Goal: Task Accomplishment & Management: Use online tool/utility

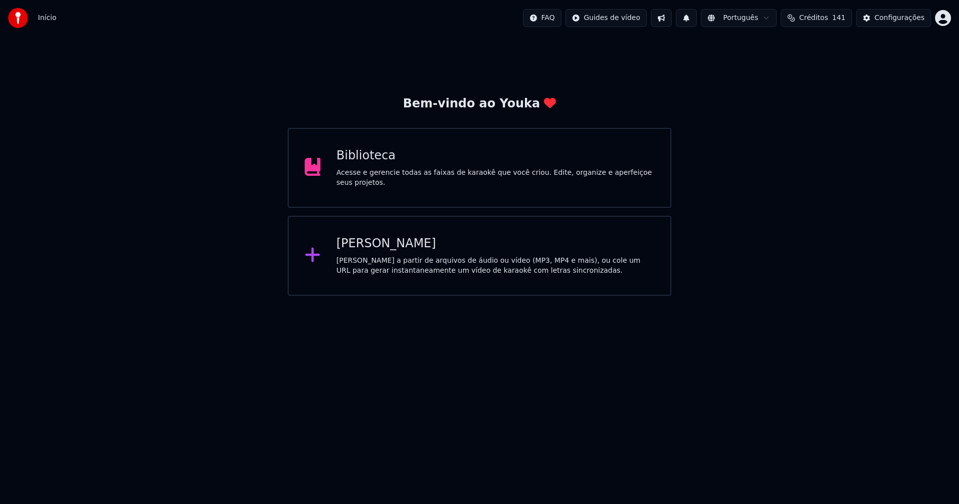
click at [375, 161] on div "Biblioteca" at bounding box center [496, 156] width 318 height 16
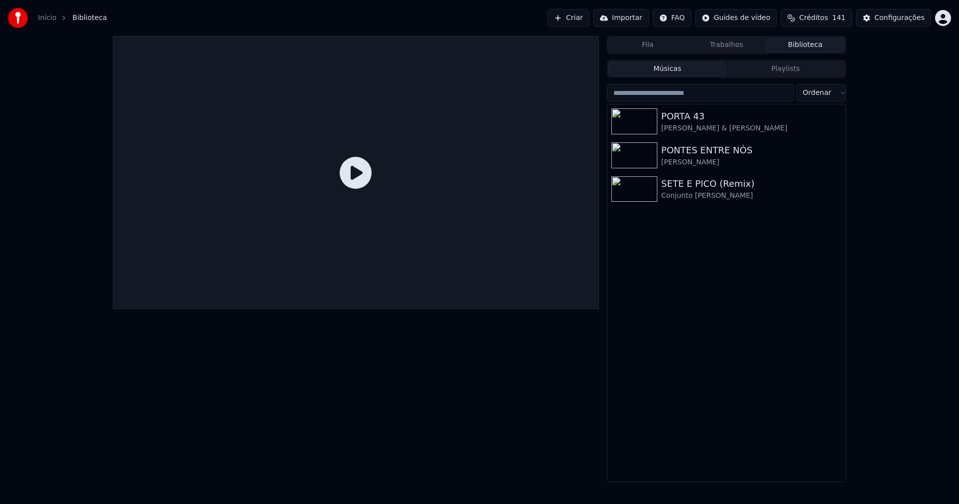
click at [41, 17] on link "Início" at bounding box center [47, 18] width 18 height 10
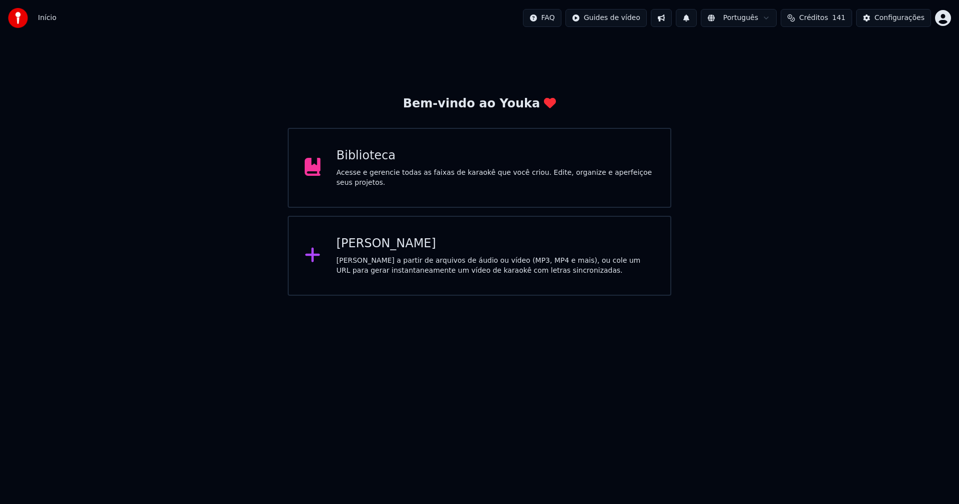
click at [383, 246] on div "[PERSON_NAME]" at bounding box center [496, 244] width 318 height 16
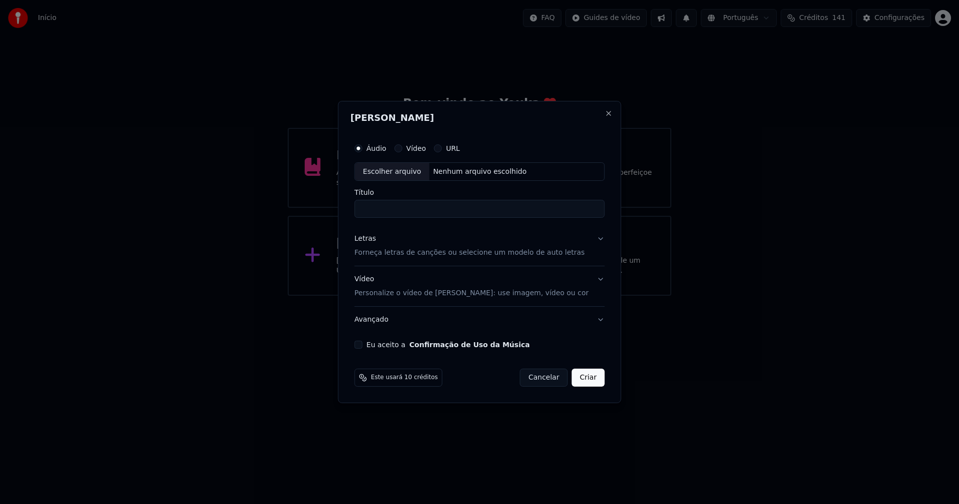
click at [416, 173] on div "Escolher arquivo" at bounding box center [392, 172] width 74 height 18
type input "**********"
drag, startPoint x: 367, startPoint y: 241, endPoint x: 369, endPoint y: 235, distance: 6.5
click at [368, 240] on div "Letras" at bounding box center [365, 239] width 21 height 10
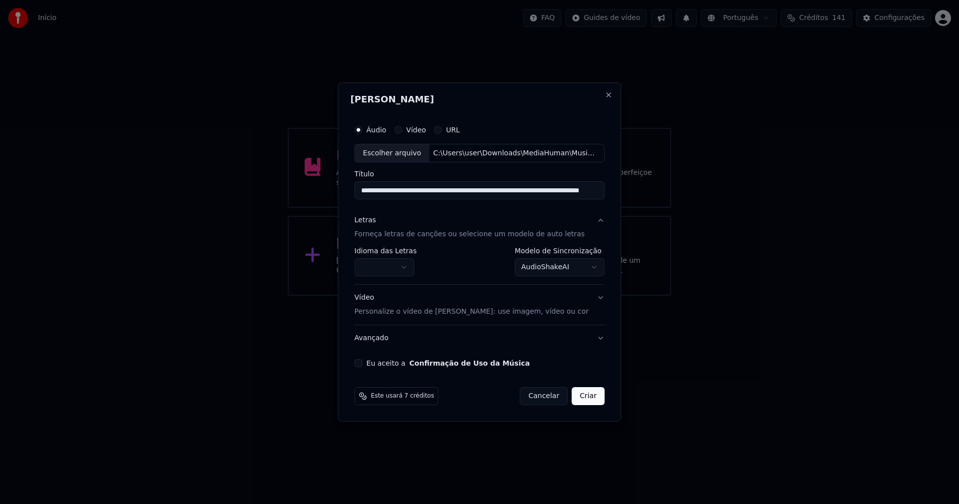
click at [375, 222] on div "Letras" at bounding box center [365, 221] width 21 height 10
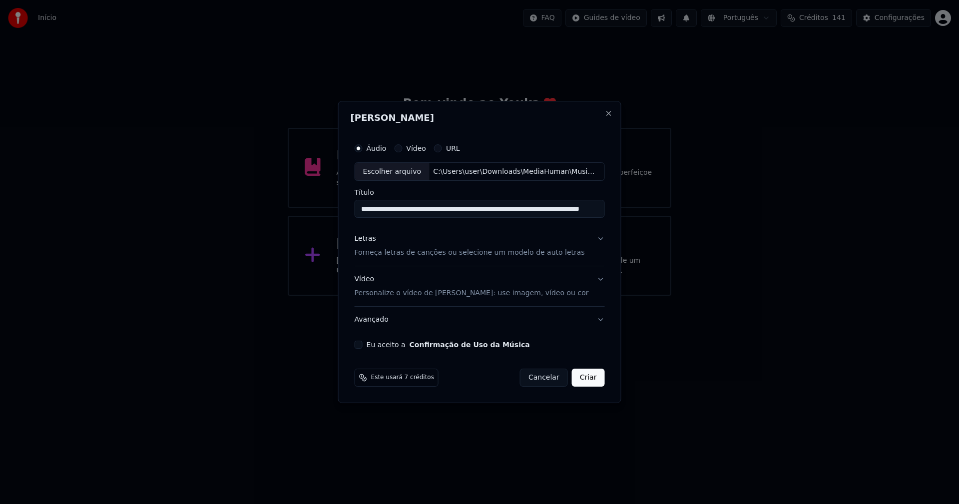
click at [374, 242] on div "Letras" at bounding box center [365, 239] width 21 height 10
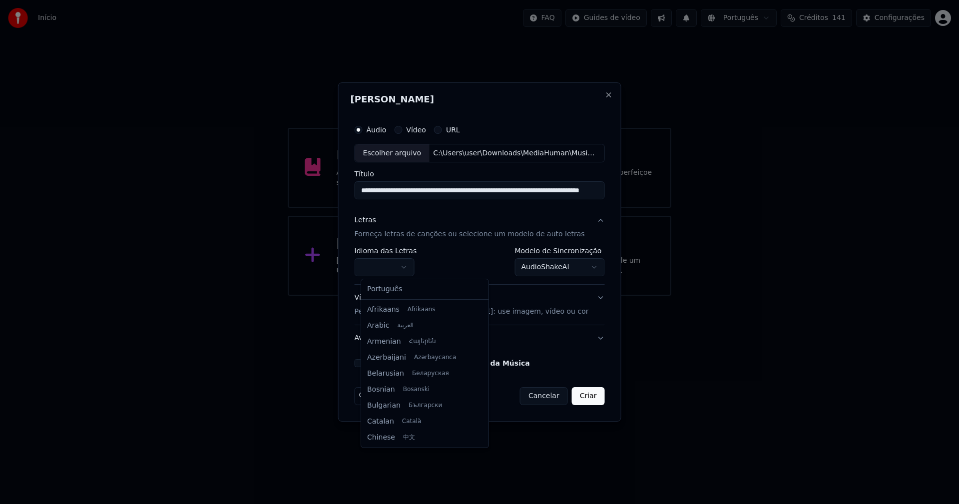
click at [395, 262] on body "**********" at bounding box center [479, 148] width 959 height 296
select select "**"
drag, startPoint x: 391, startPoint y: 290, endPoint x: 517, endPoint y: 269, distance: 127.1
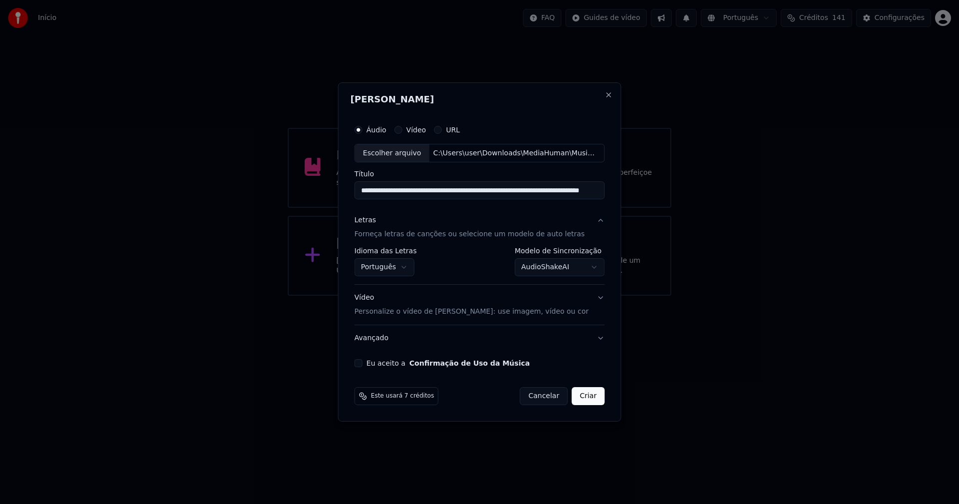
click at [542, 267] on body "**********" at bounding box center [479, 148] width 959 height 296
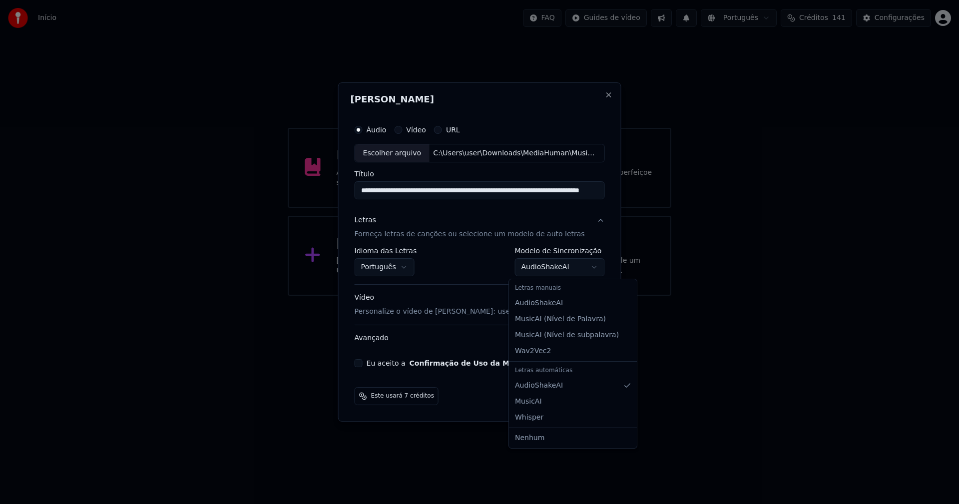
select select "**********"
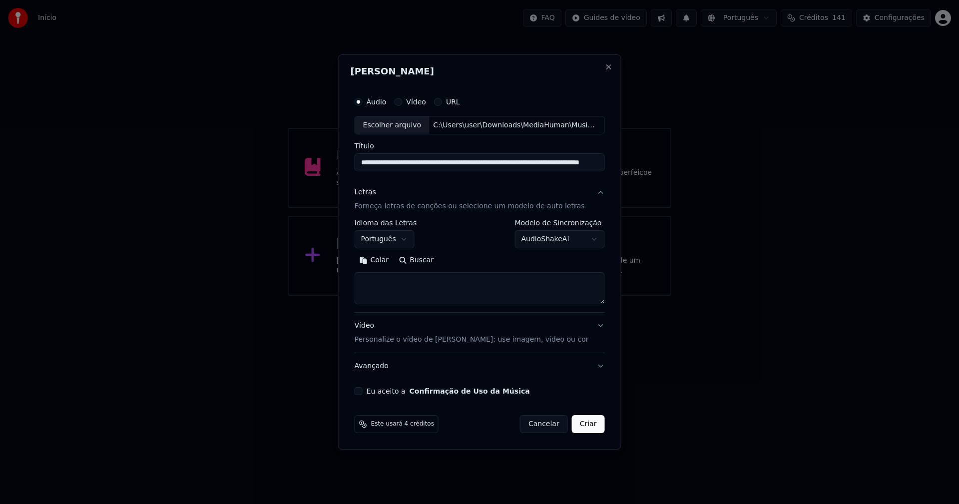
click at [386, 259] on button "Colar" at bounding box center [374, 261] width 39 height 16
click at [472, 260] on button "Expandir" at bounding box center [471, 261] width 52 height 16
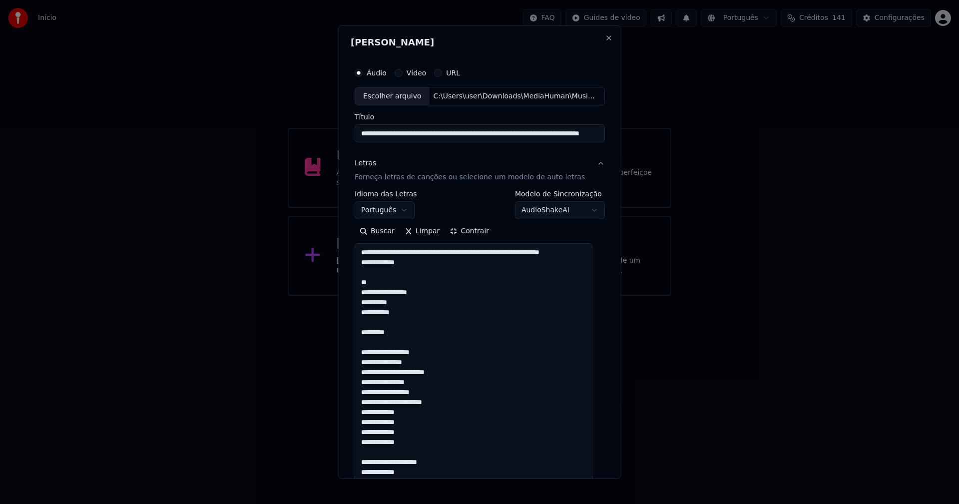
drag, startPoint x: 420, startPoint y: 275, endPoint x: 360, endPoint y: 251, distance: 64.3
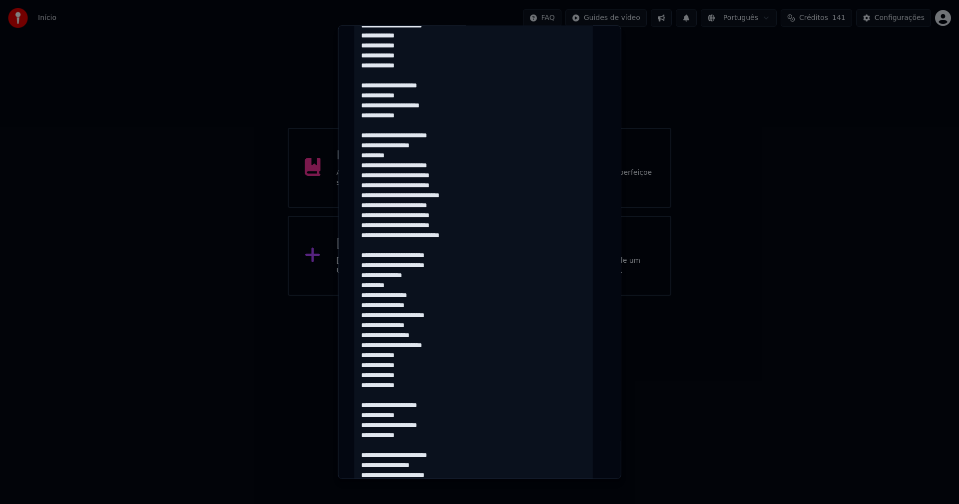
scroll to position [547, 0]
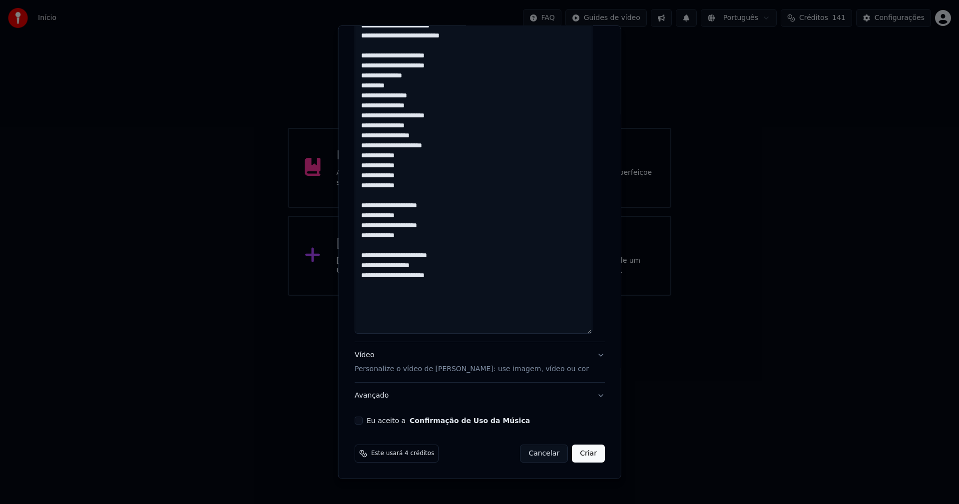
type textarea "**********"
drag, startPoint x: 360, startPoint y: 420, endPoint x: 418, endPoint y: 447, distance: 63.5
click at [361, 420] on button "Eu aceito a Confirmação de Uso da Música" at bounding box center [359, 421] width 8 height 8
click at [577, 455] on button "Criar" at bounding box center [588, 454] width 33 height 18
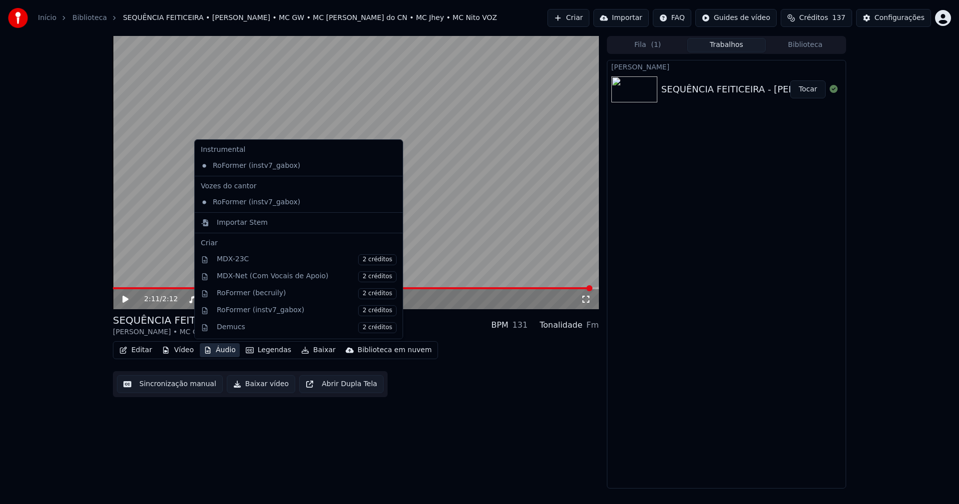
click at [224, 352] on button "Áudio" at bounding box center [220, 350] width 40 height 14
click at [235, 226] on div "Importar Stem" at bounding box center [242, 223] width 51 height 10
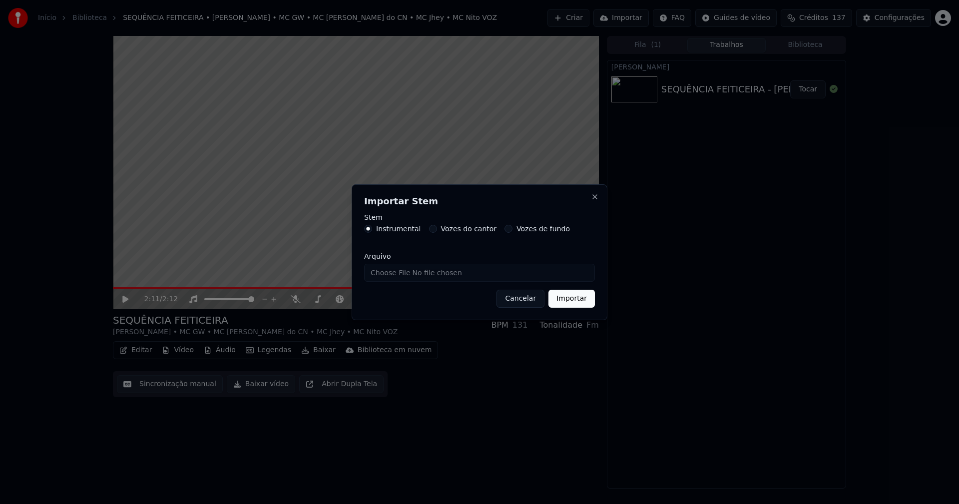
click at [405, 272] on input "Arquivo" at bounding box center [479, 273] width 231 height 18
type input "**********"
click at [576, 298] on button "Importar" at bounding box center [572, 299] width 46 height 18
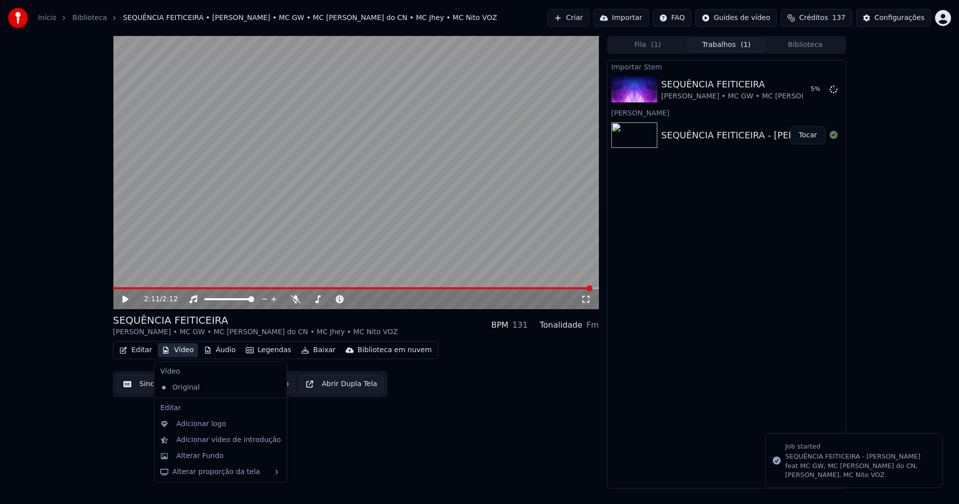
click at [176, 354] on button "Vídeo" at bounding box center [178, 350] width 40 height 14
click at [197, 422] on div "Adicionar logo" at bounding box center [201, 424] width 50 height 10
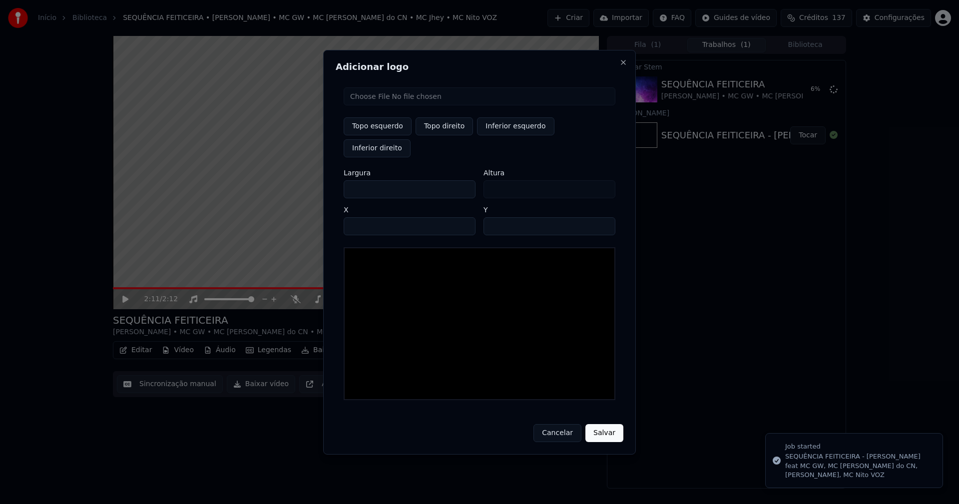
click at [377, 105] on input "file" at bounding box center [480, 96] width 272 height 18
type input "**********"
type input "***"
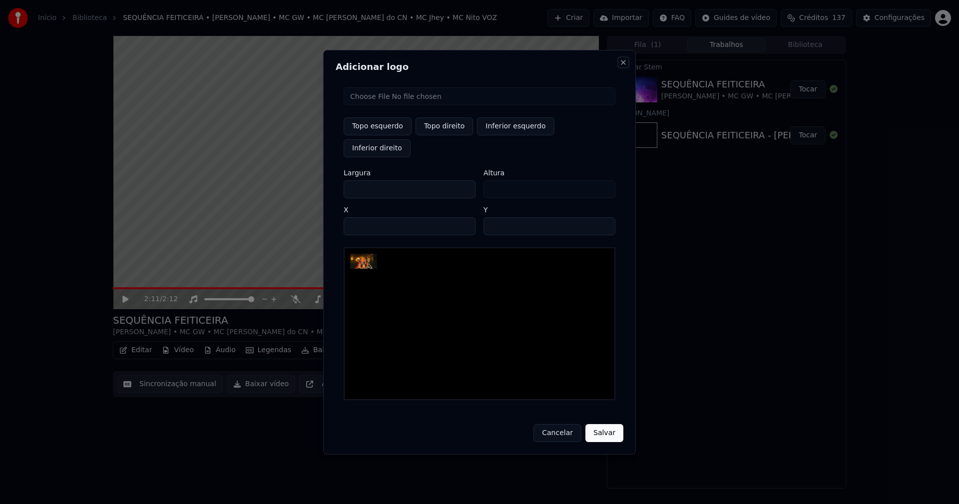
click at [623, 66] on button "Close" at bounding box center [624, 62] width 8 height 8
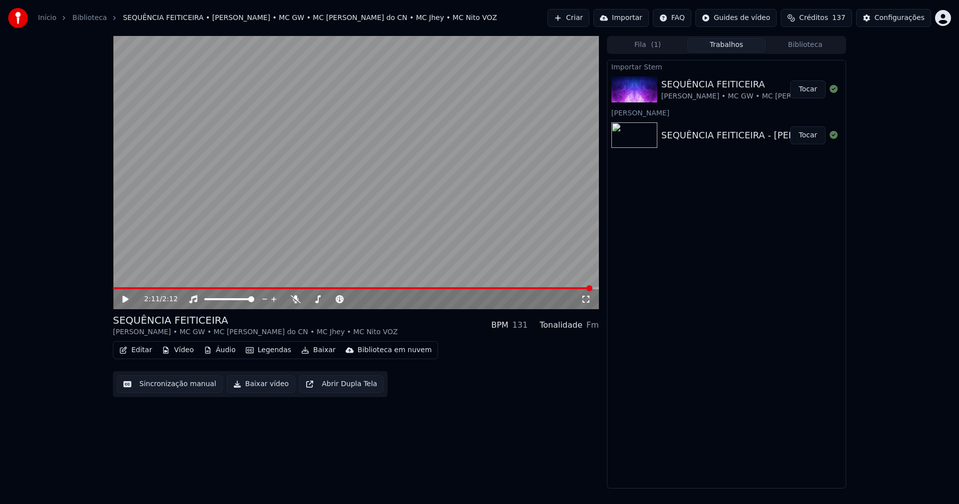
click at [182, 353] on button "Vídeo" at bounding box center [178, 350] width 40 height 14
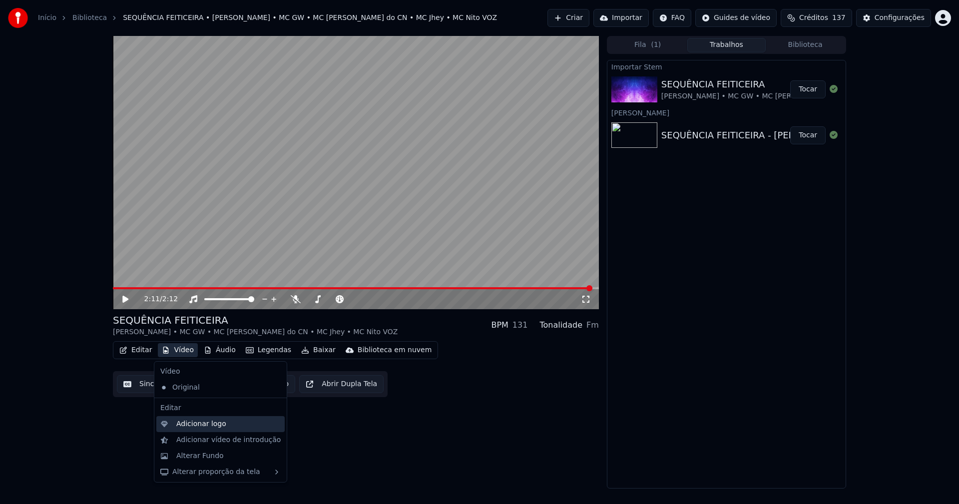
click at [190, 425] on div "Adicionar logo" at bounding box center [201, 424] width 50 height 10
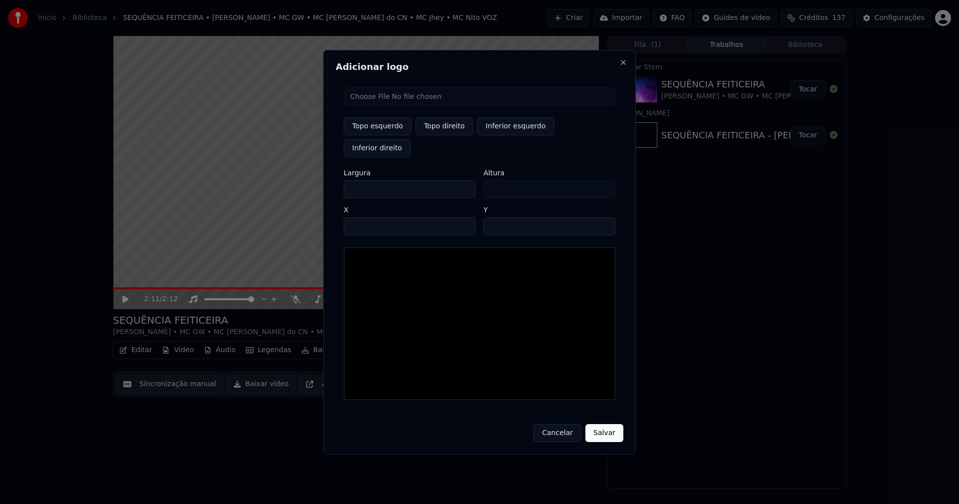
click at [381, 105] on input "file" at bounding box center [480, 96] width 272 height 18
type input "**********"
click at [432, 135] on button "Topo direito" at bounding box center [444, 126] width 57 height 18
type input "****"
click at [360, 180] on input "***" at bounding box center [410, 189] width 132 height 18
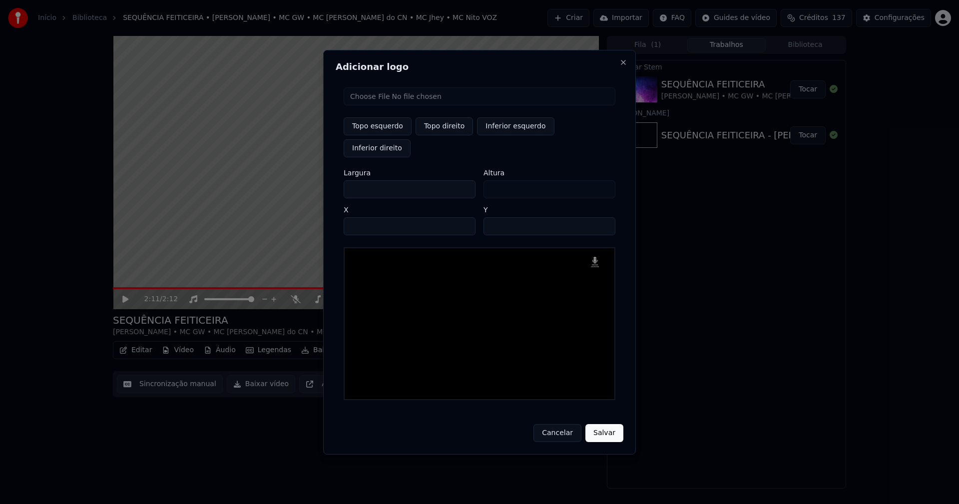
type input "**"
type input "*"
type input "**"
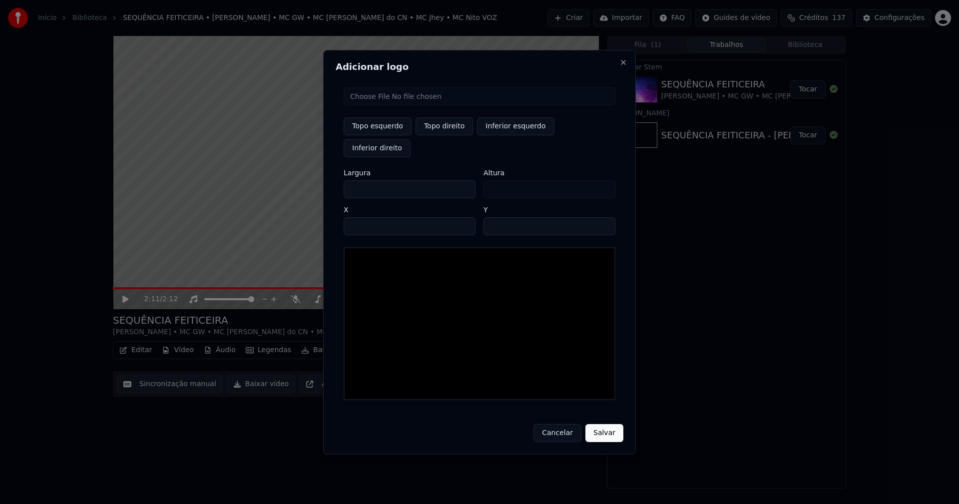
type input "**"
type input "***"
click at [364, 217] on input "****" at bounding box center [410, 226] width 132 height 18
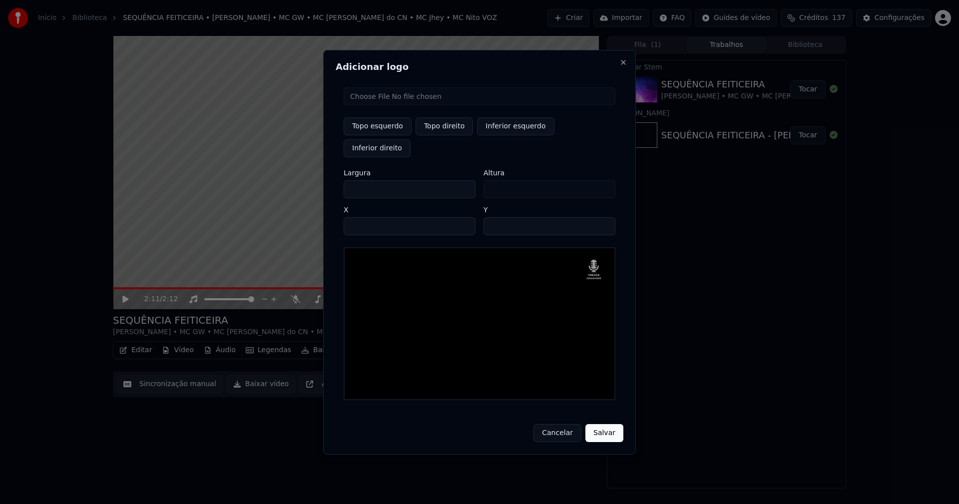
type input "****"
click at [494, 217] on input "**" at bounding box center [550, 226] width 132 height 18
type input "**"
drag, startPoint x: 607, startPoint y: 422, endPoint x: 600, endPoint y: 402, distance: 20.5
click at [607, 424] on button "Salvar" at bounding box center [605, 433] width 38 height 18
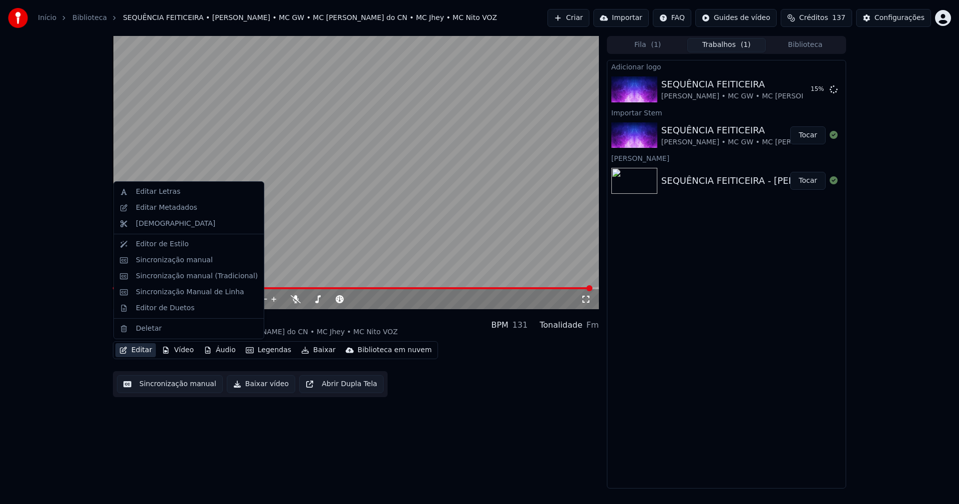
click at [139, 349] on button "Editar" at bounding box center [135, 350] width 40 height 14
click at [173, 211] on div "Editar Metadados" at bounding box center [166, 208] width 61 height 10
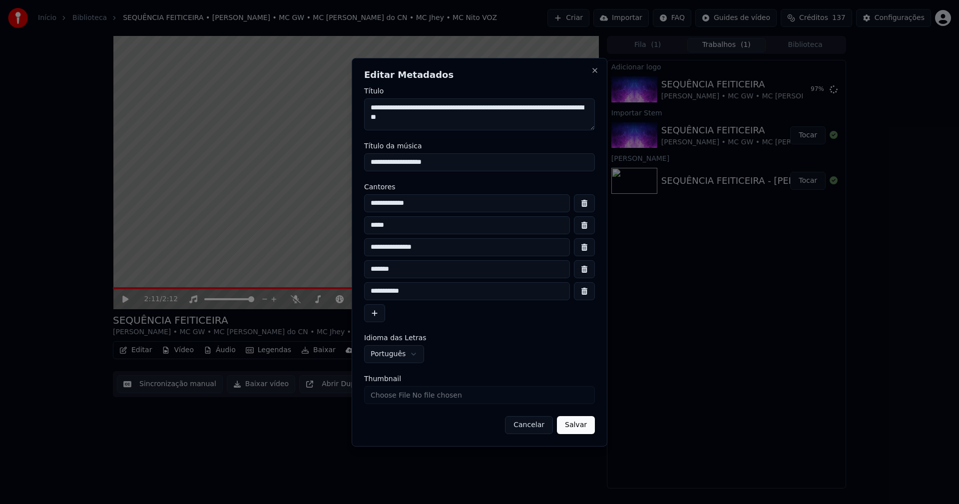
click at [422, 204] on input "**********" at bounding box center [467, 203] width 206 height 18
click at [431, 204] on input "**********" at bounding box center [467, 203] width 206 height 18
click at [447, 202] on input "**********" at bounding box center [467, 203] width 206 height 18
type input "**********"
drag, startPoint x: 587, startPoint y: 297, endPoint x: 586, endPoint y: 288, distance: 8.5
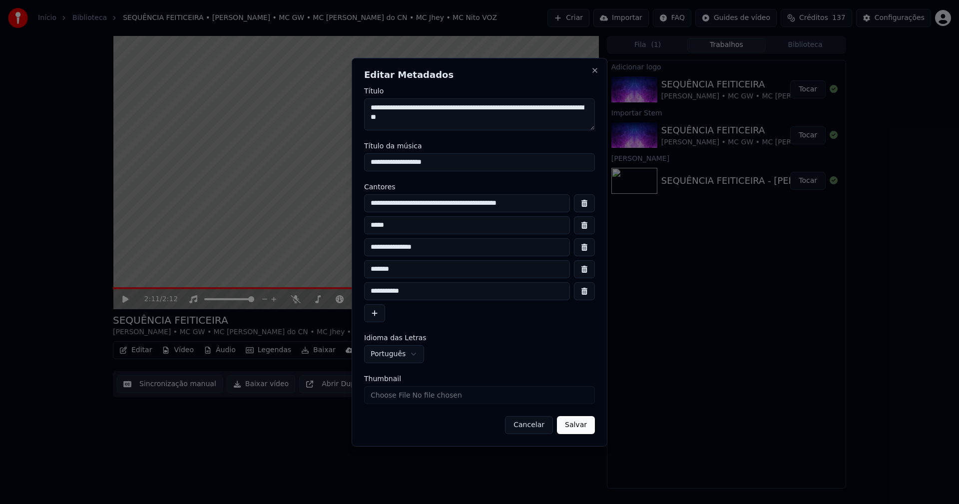
click at [586, 296] on button "button" at bounding box center [584, 291] width 21 height 18
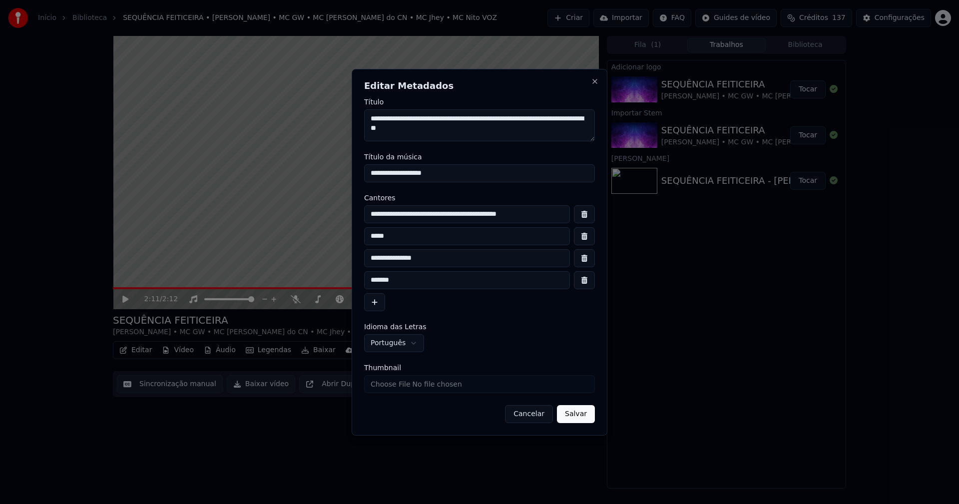
click at [584, 282] on button "button" at bounding box center [584, 280] width 21 height 18
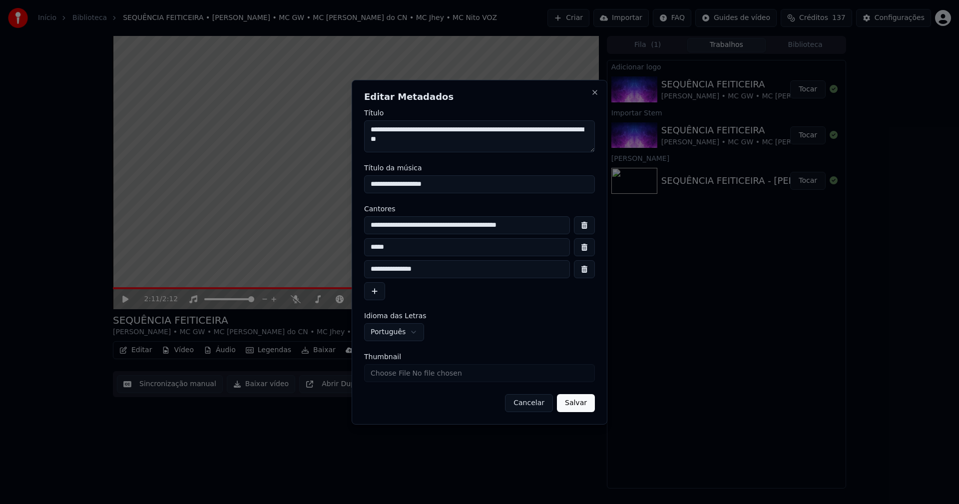
click at [582, 264] on button "button" at bounding box center [584, 269] width 21 height 18
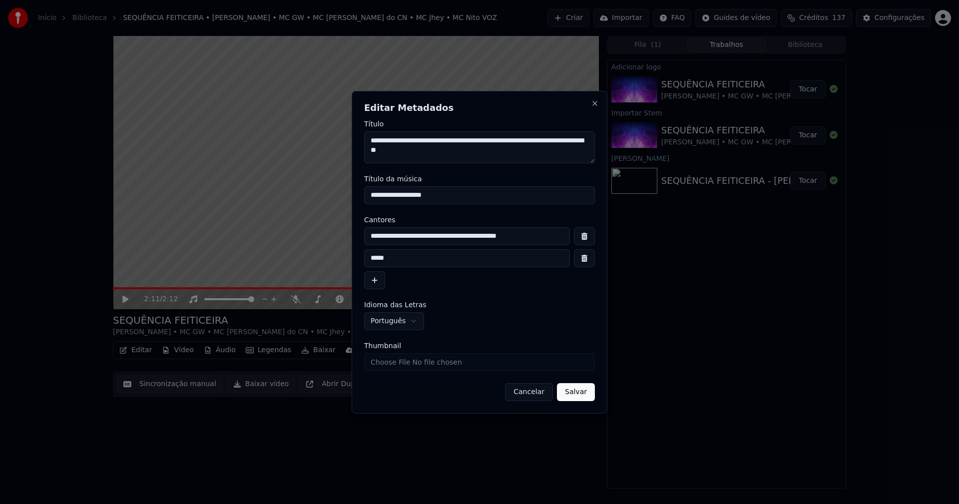
click at [584, 257] on button "button" at bounding box center [584, 258] width 21 height 18
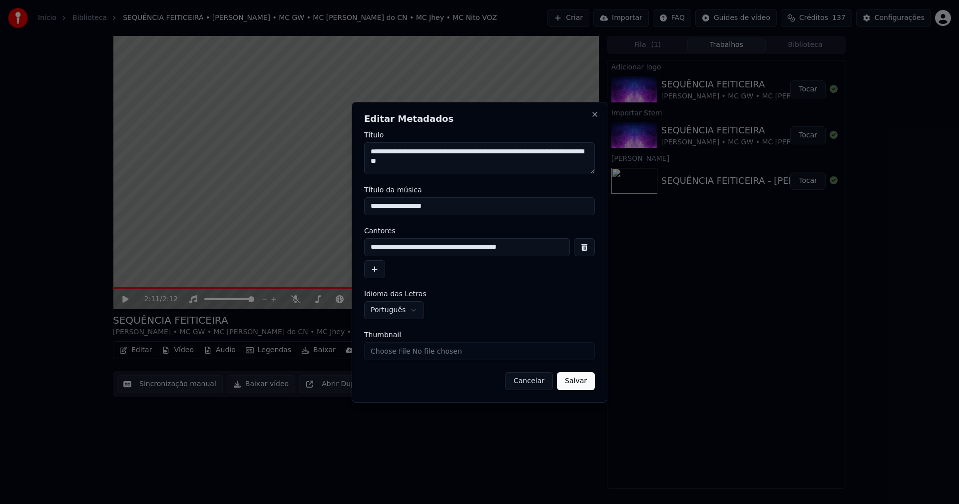
click at [399, 350] on input "Thumbnail" at bounding box center [479, 351] width 231 height 18
type input "**********"
click at [589, 381] on button "Salvar" at bounding box center [576, 381] width 38 height 18
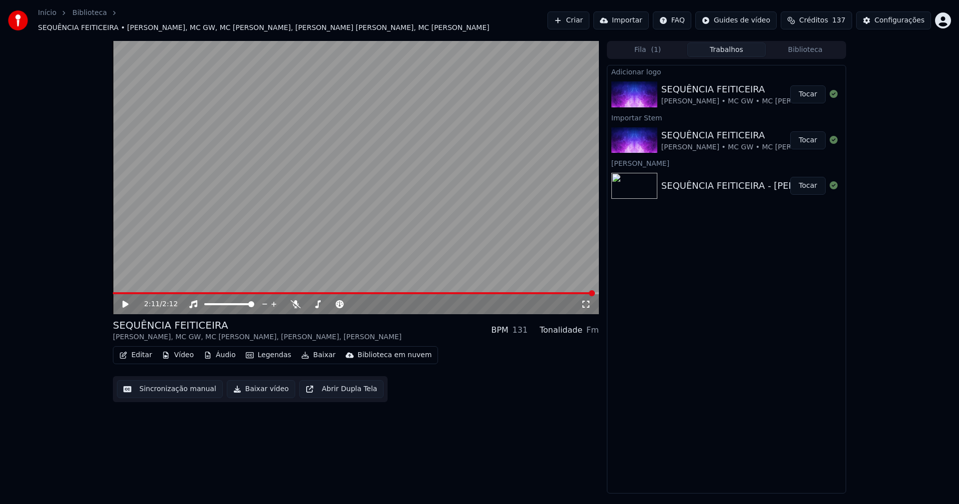
click at [114, 292] on span at bounding box center [354, 293] width 482 height 2
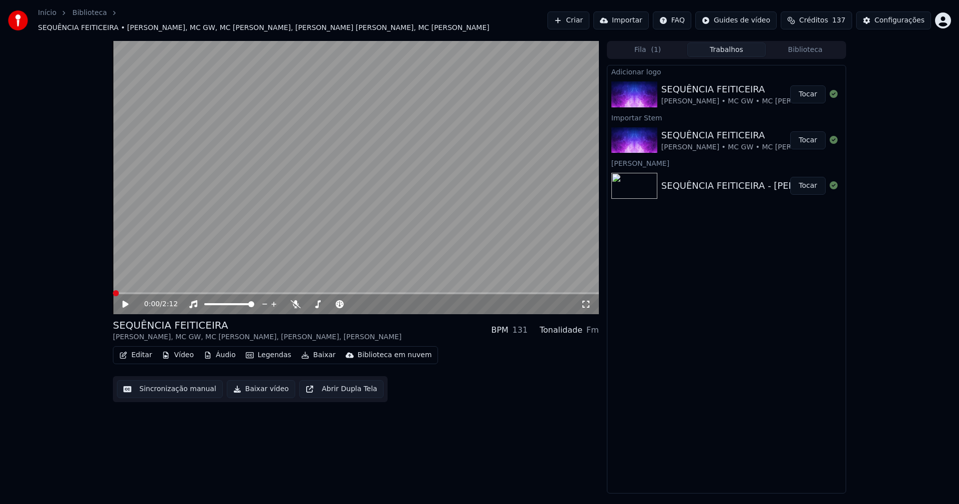
click at [126, 301] on icon at bounding box center [125, 304] width 6 height 7
click at [126, 300] on icon at bounding box center [132, 304] width 23 height 8
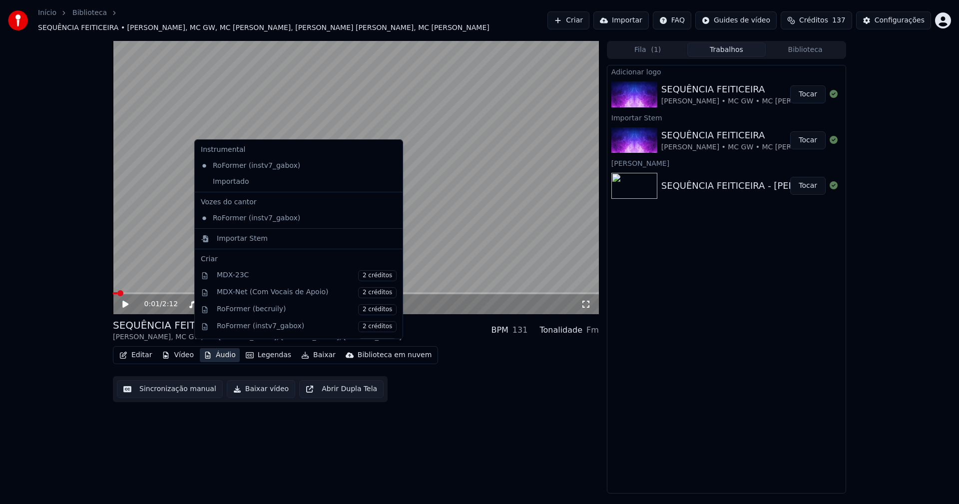
click at [218, 353] on button "Áudio" at bounding box center [220, 355] width 40 height 14
click at [204, 186] on div "Importado" at bounding box center [291, 182] width 189 height 16
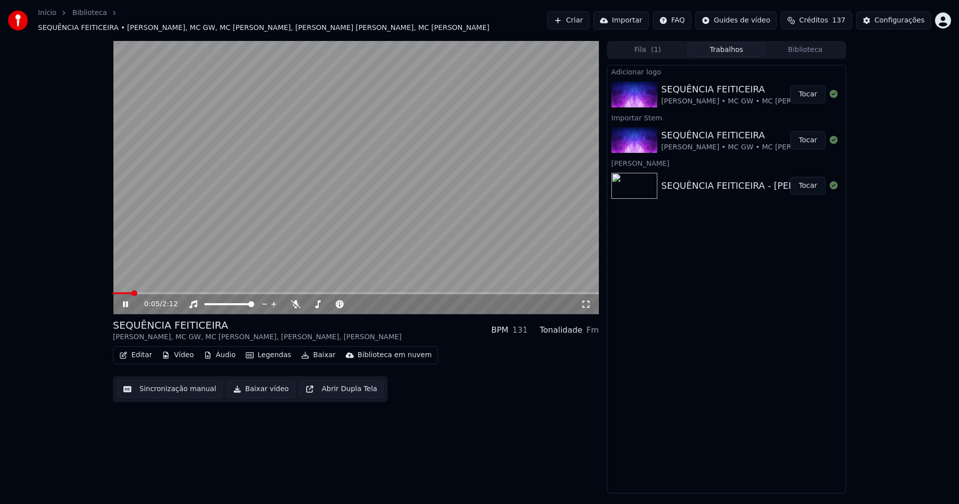
click at [809, 97] on button "Tocar" at bounding box center [807, 94] width 35 height 18
click at [136, 352] on button "Editar" at bounding box center [135, 355] width 40 height 14
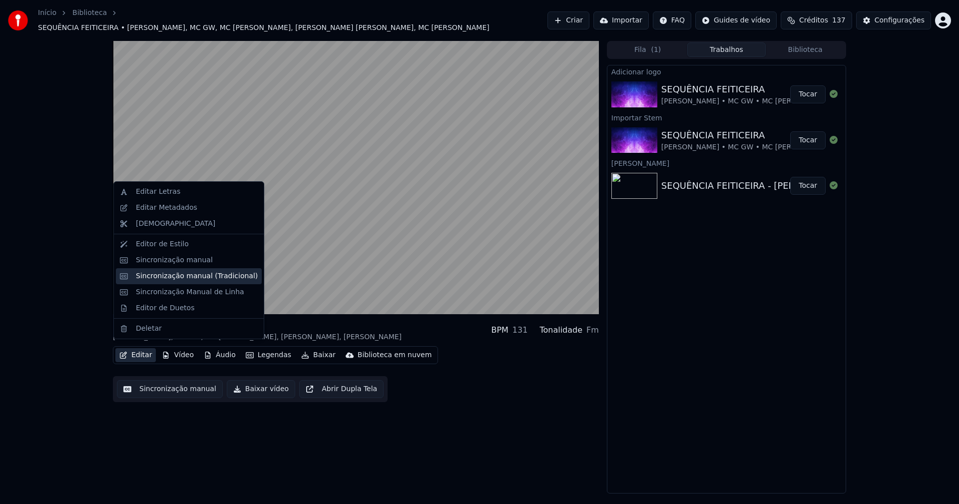
click at [166, 275] on div "Sincronização manual (Tradicional)" at bounding box center [197, 276] width 122 height 10
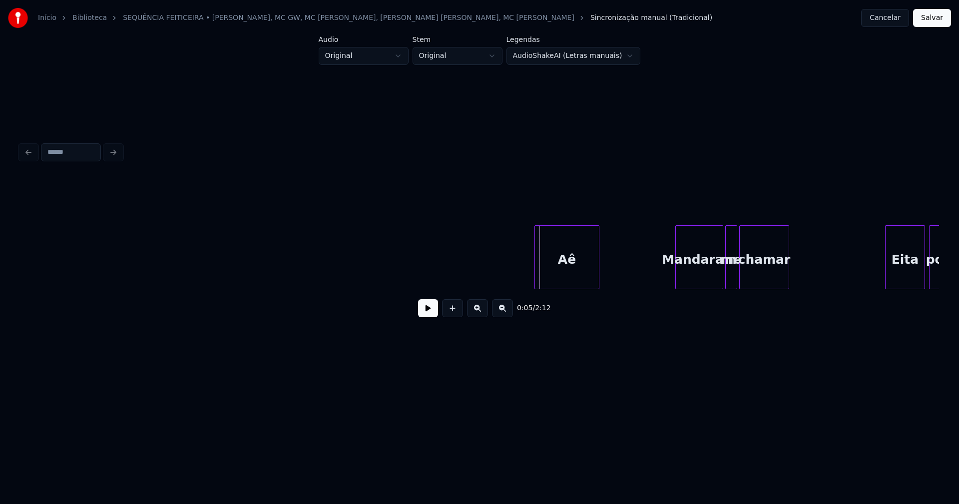
click at [535, 280] on div at bounding box center [536, 257] width 3 height 63
click at [431, 313] on button at bounding box center [428, 308] width 20 height 18
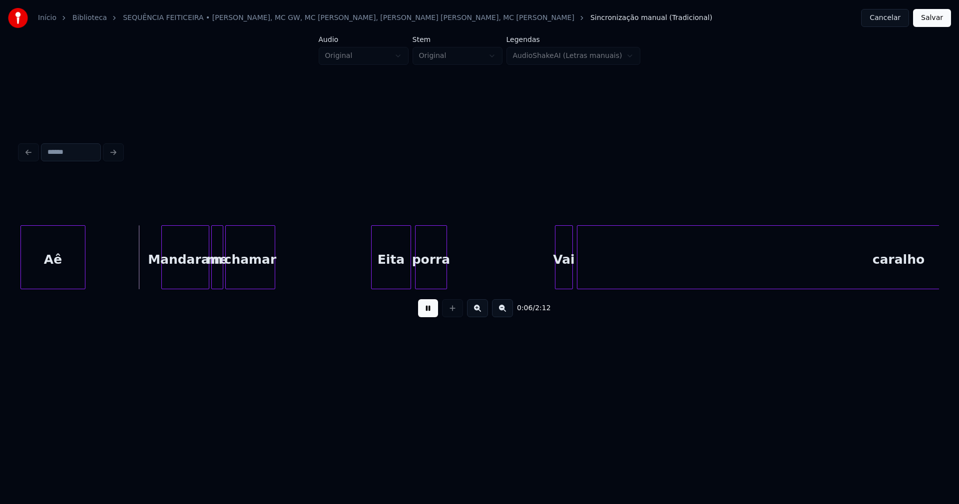
scroll to position [0, 515]
click at [384, 282] on div "Eita" at bounding box center [385, 260] width 39 height 68
click at [412, 282] on div at bounding box center [412, 257] width 3 height 63
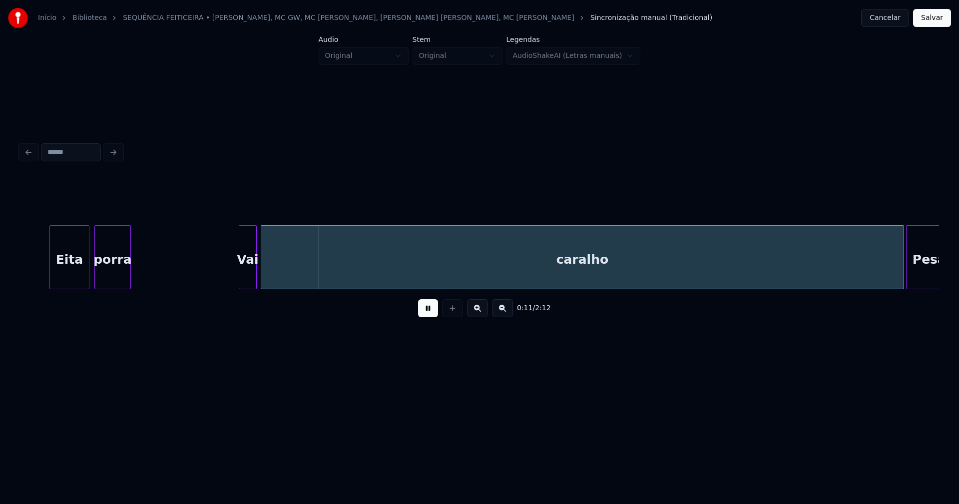
scroll to position [0, 838]
click at [231, 278] on div at bounding box center [229, 257] width 3 height 63
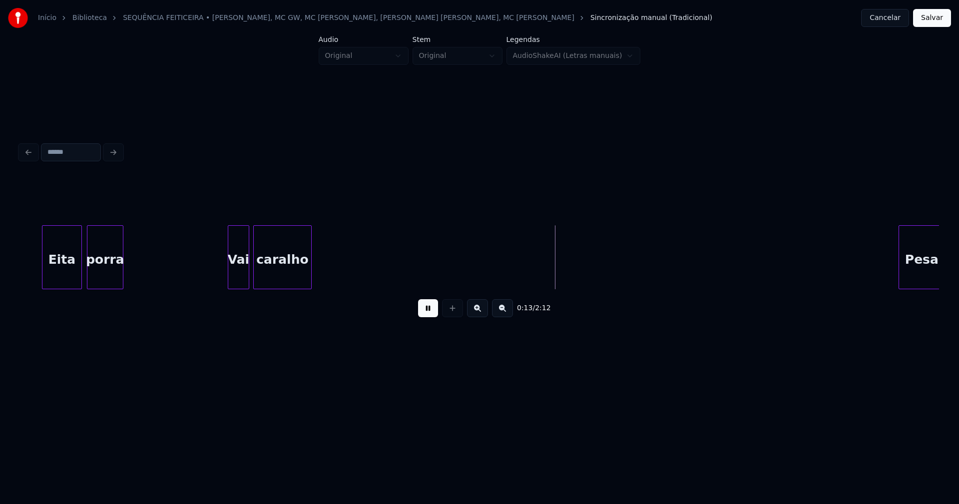
click at [308, 309] on div "0:13 / 2:12" at bounding box center [479, 251] width 919 height 152
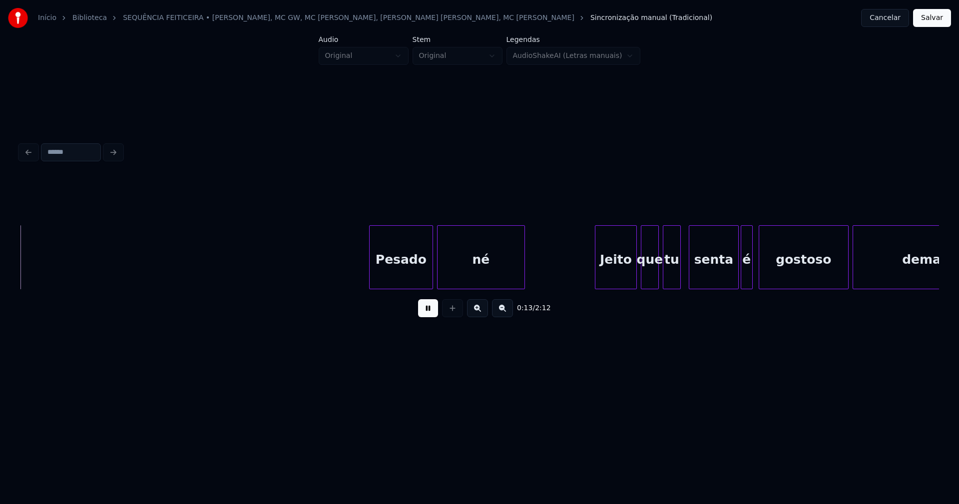
scroll to position [0, 1372]
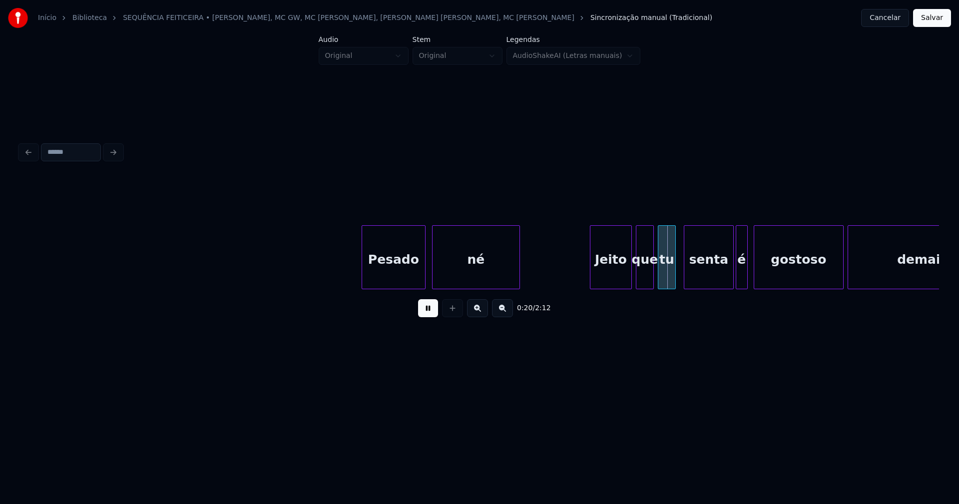
click at [390, 275] on div "Pesado" at bounding box center [393, 260] width 63 height 68
click at [460, 280] on div at bounding box center [460, 257] width 3 height 63
click at [473, 271] on div at bounding box center [473, 257] width 3 height 63
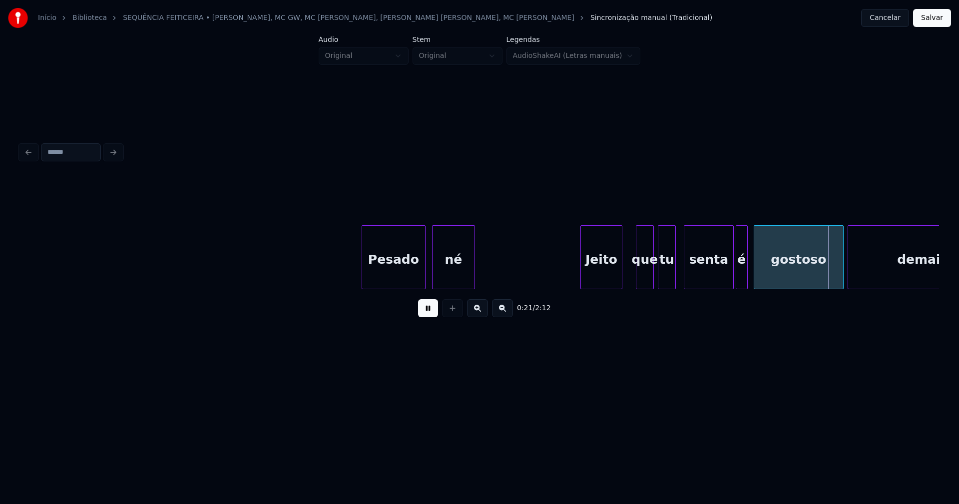
click at [597, 279] on div "Jeito" at bounding box center [601, 260] width 41 height 68
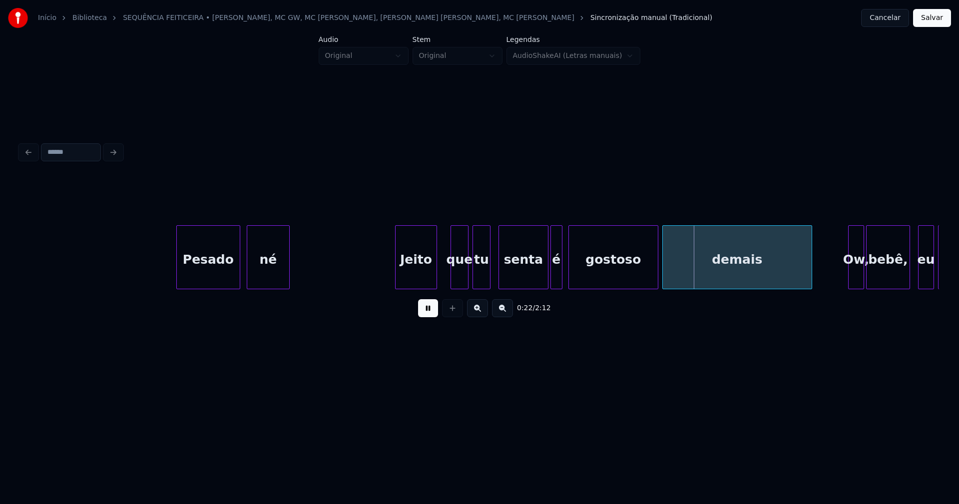
scroll to position [0, 1793]
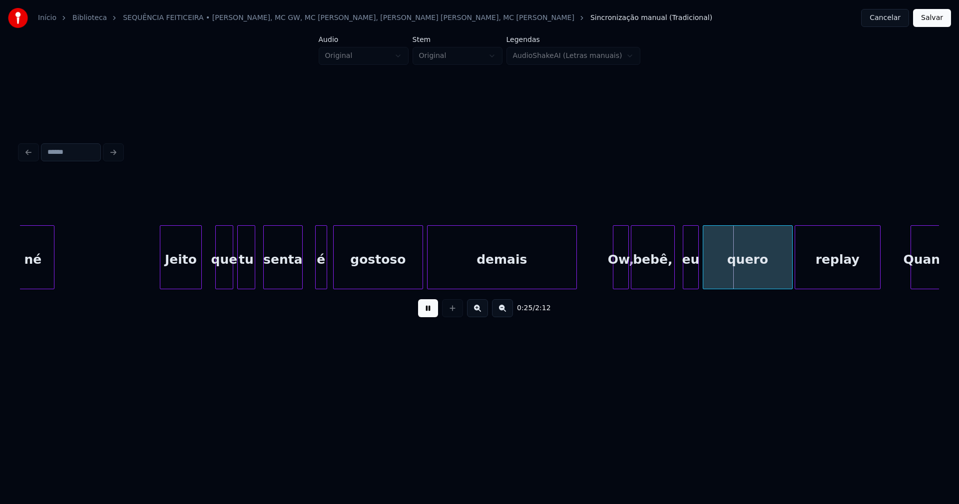
click at [299, 289] on div "gostoso demais né Jeito que tu senta é Ow, bebê, eu quero replay Quando" at bounding box center [479, 257] width 919 height 64
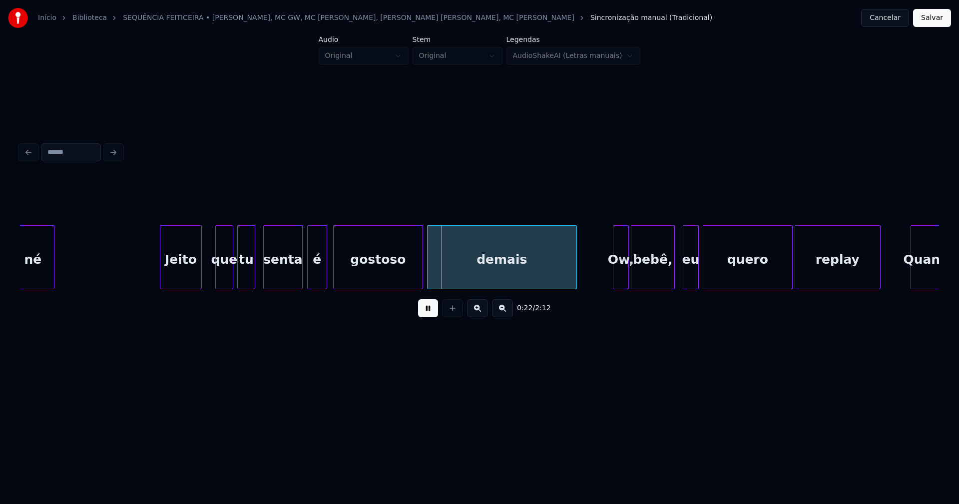
click at [308, 280] on div at bounding box center [309, 257] width 3 height 63
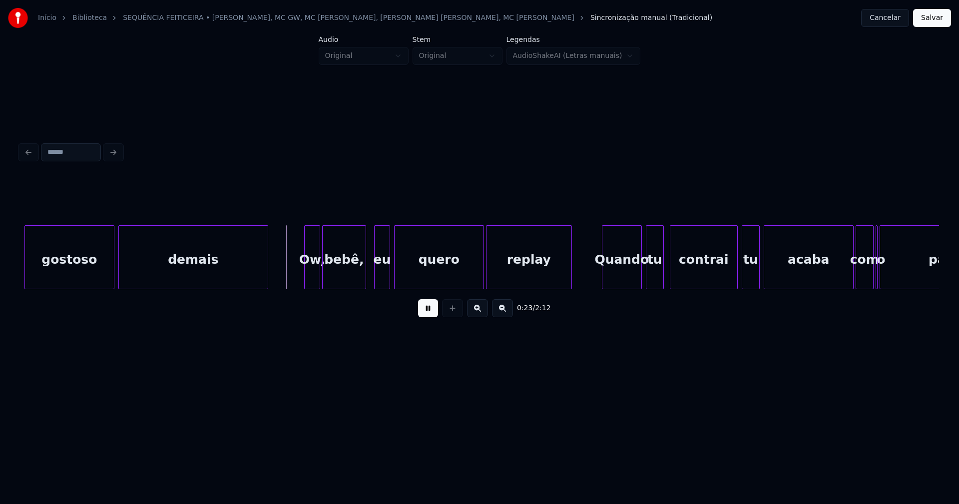
scroll to position [0, 2124]
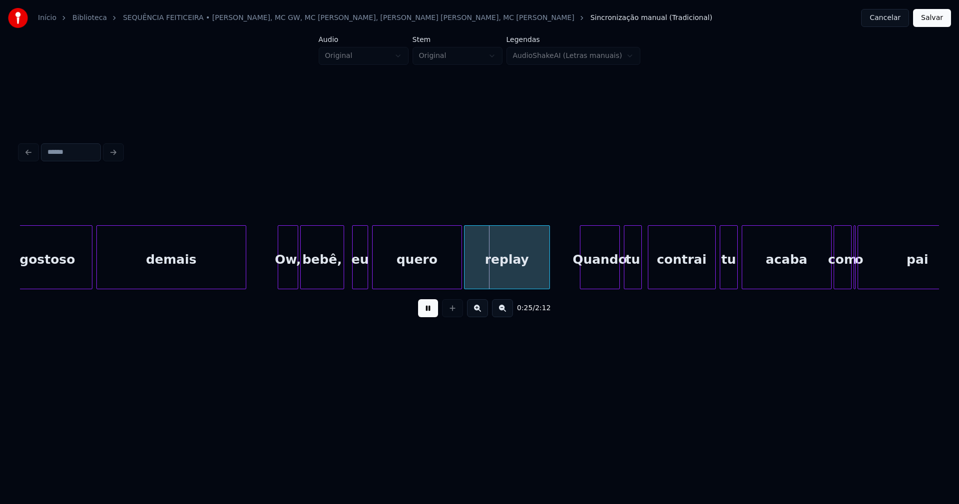
click at [280, 283] on div at bounding box center [279, 257] width 3 height 63
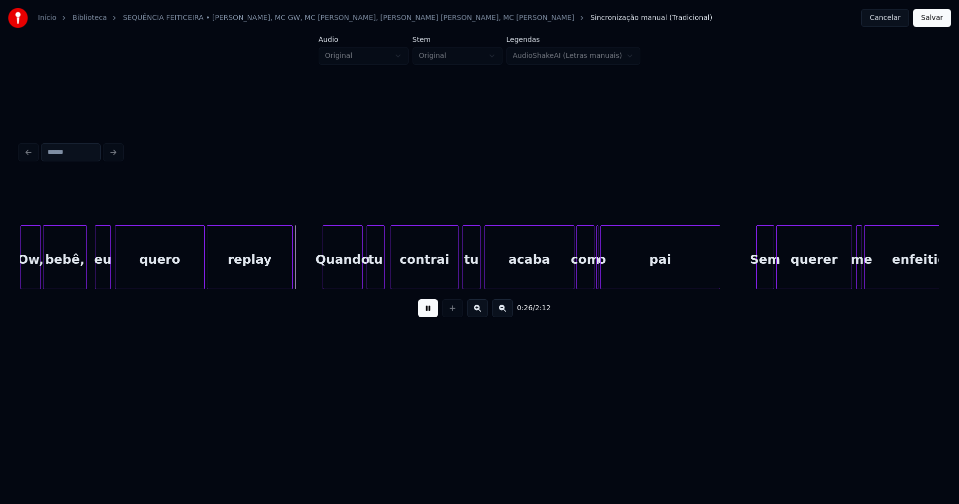
scroll to position [0, 2396]
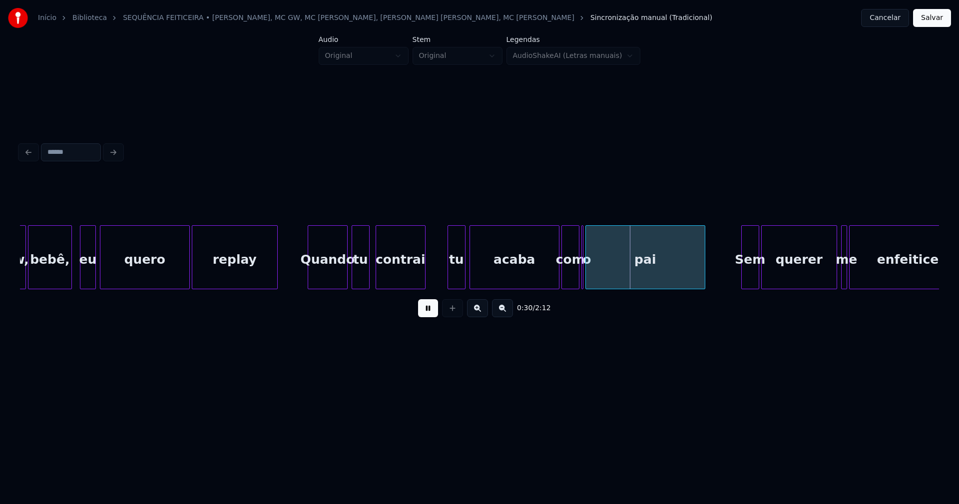
click at [424, 280] on div at bounding box center [423, 257] width 3 height 63
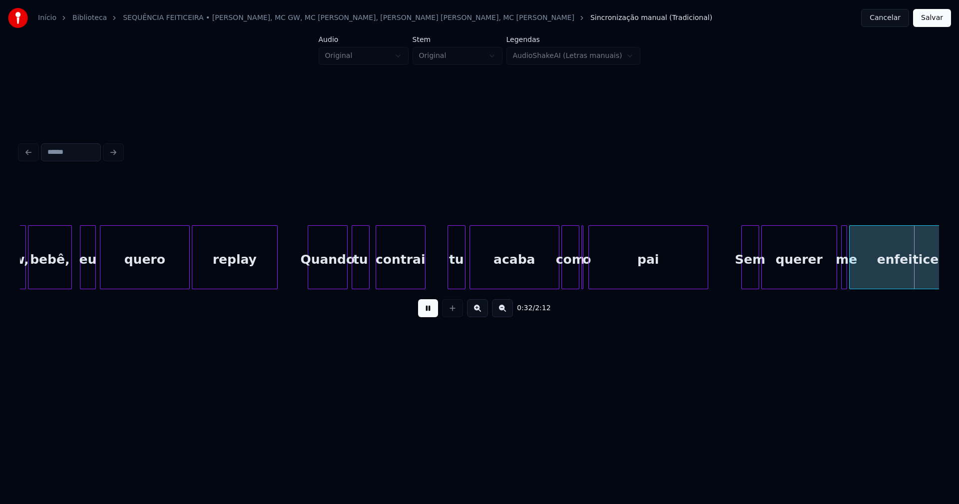
click at [589, 277] on div "pai" at bounding box center [649, 257] width 120 height 64
click at [587, 277] on div at bounding box center [586, 257] width 3 height 63
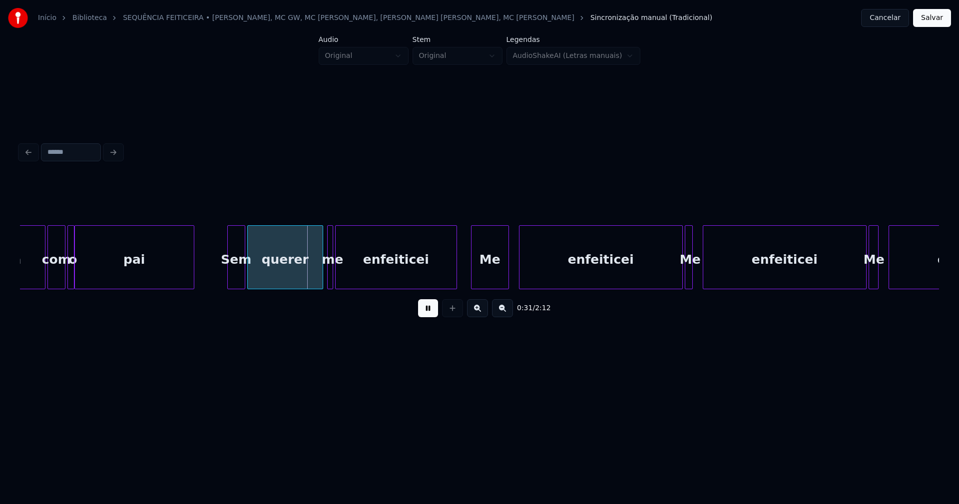
scroll to position [0, 2925]
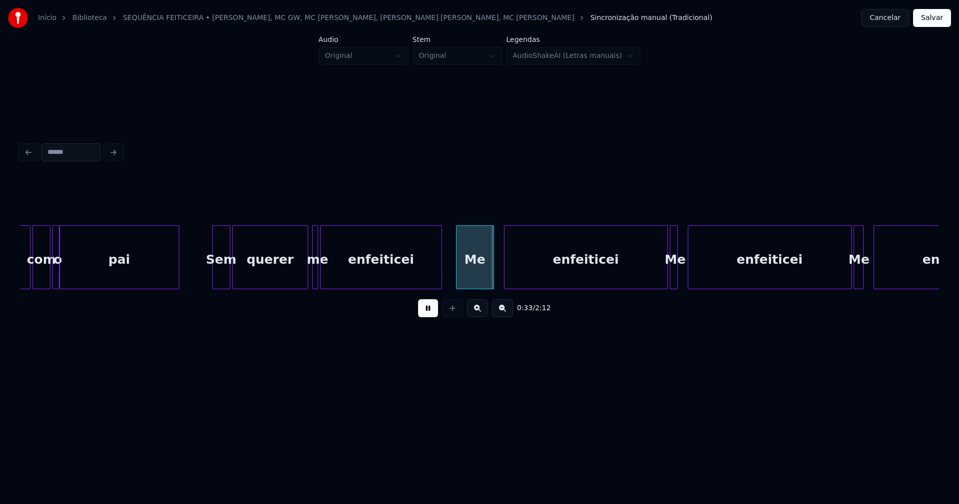
drag, startPoint x: 186, startPoint y: 280, endPoint x: 178, endPoint y: 280, distance: 8.0
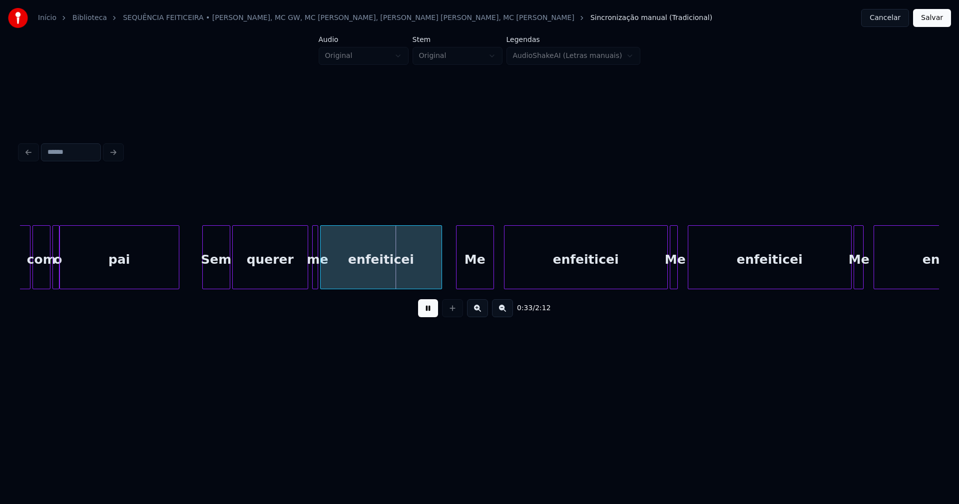
click at [204, 277] on div at bounding box center [204, 257] width 3 height 63
click at [309, 276] on div at bounding box center [310, 257] width 3 height 63
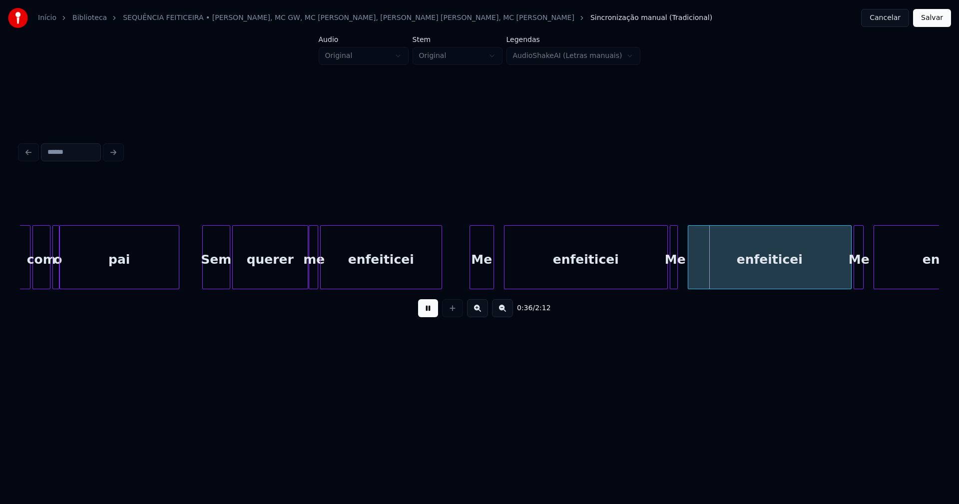
click at [471, 267] on div at bounding box center [471, 257] width 3 height 63
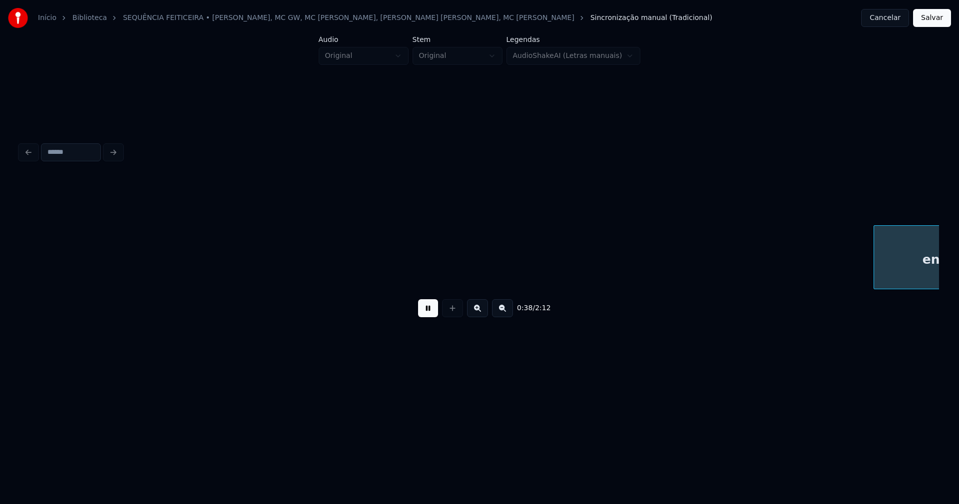
scroll to position [0, 3845]
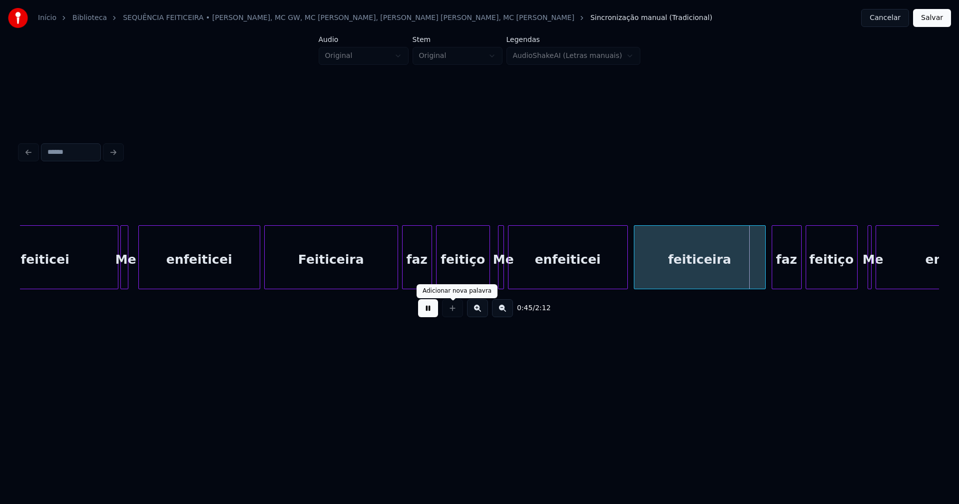
click at [429, 312] on button at bounding box center [428, 308] width 20 height 18
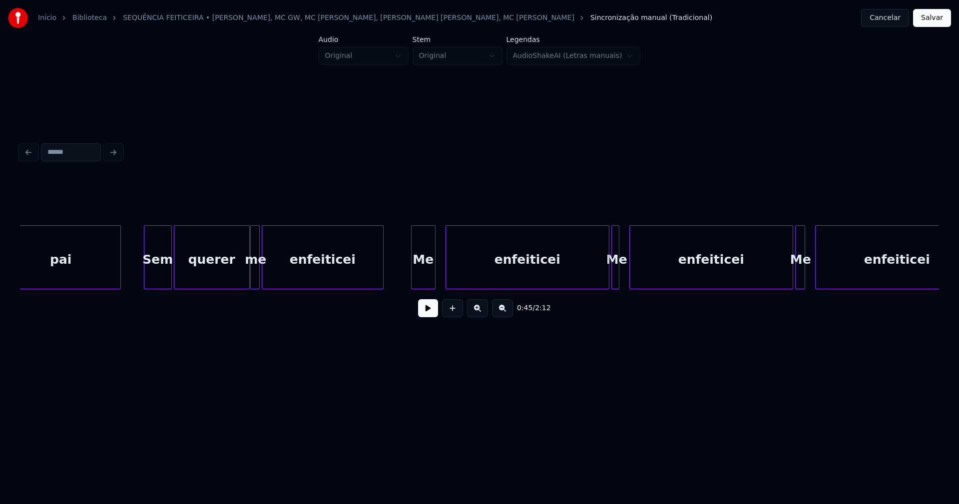
scroll to position [0, 2969]
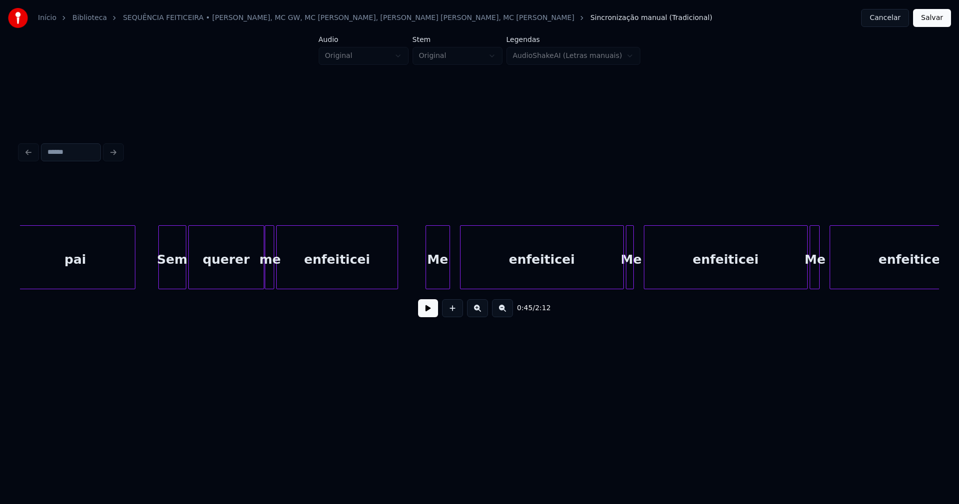
click at [424, 316] on button at bounding box center [428, 308] width 20 height 18
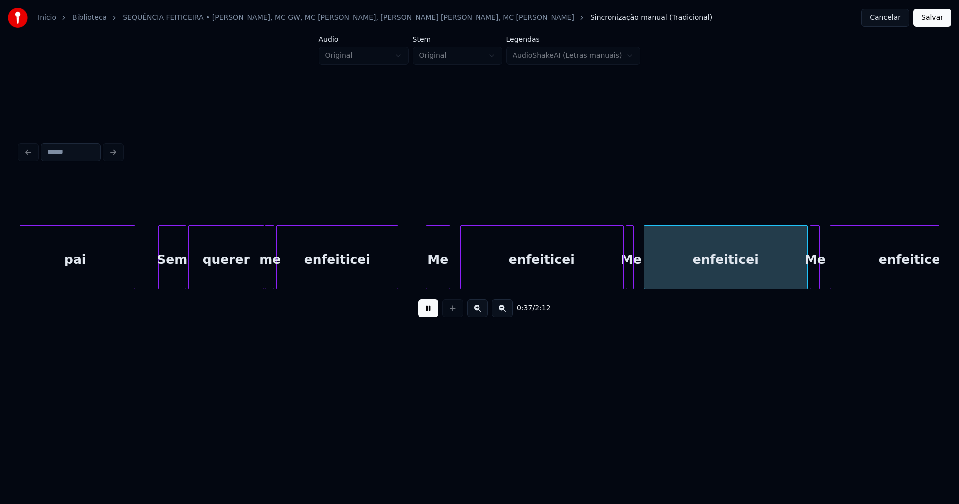
drag, startPoint x: 414, startPoint y: 279, endPoint x: 563, endPoint y: 277, distance: 148.9
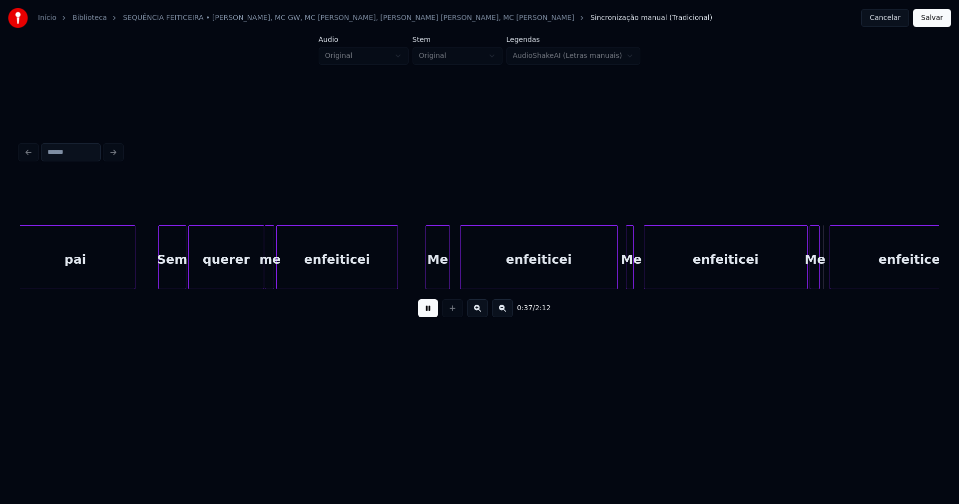
click at [615, 276] on div at bounding box center [616, 257] width 3 height 63
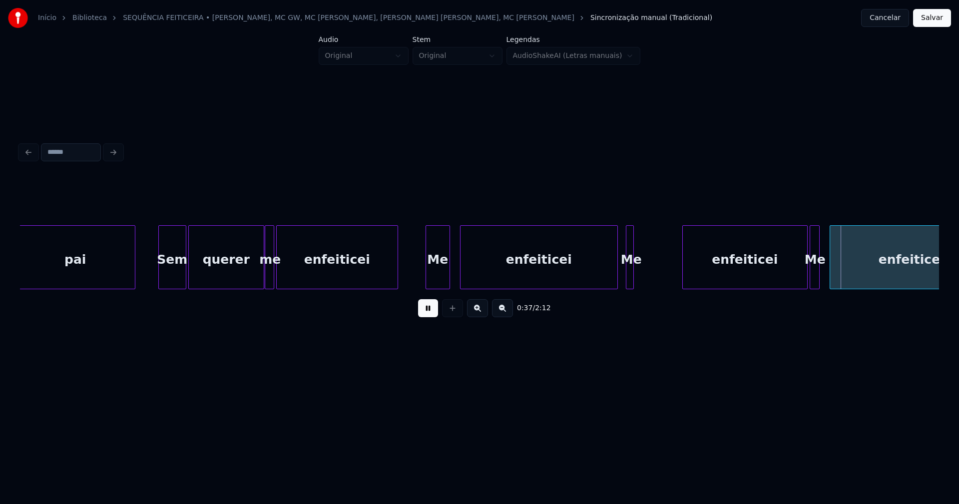
click at [683, 273] on div at bounding box center [684, 257] width 3 height 63
click at [663, 269] on div at bounding box center [662, 257] width 3 height 63
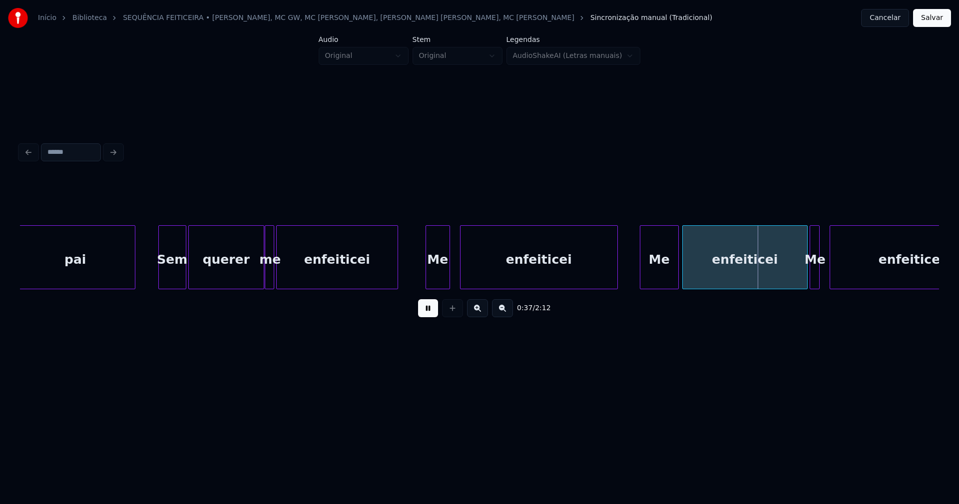
click at [647, 282] on div "Me" at bounding box center [660, 260] width 38 height 68
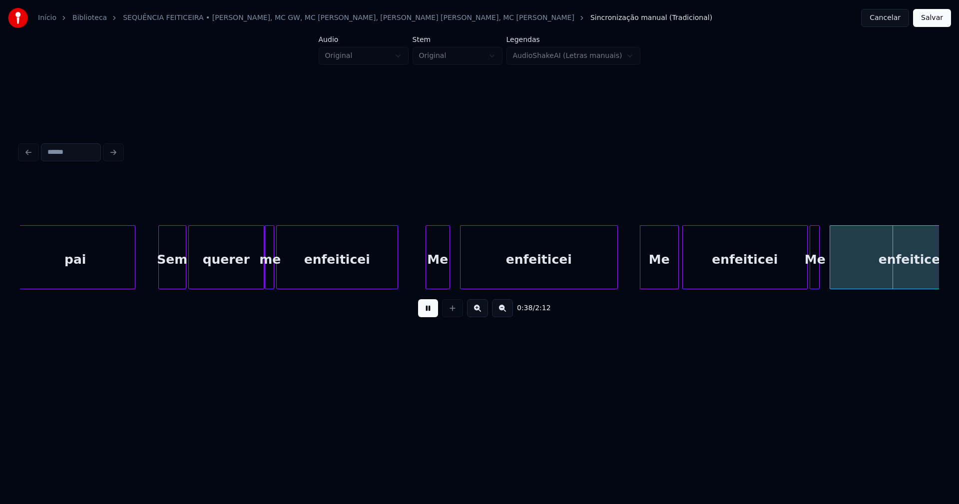
drag, startPoint x: 429, startPoint y: 315, endPoint x: 446, endPoint y: 307, distance: 19.2
click at [432, 314] on button at bounding box center [428, 308] width 20 height 18
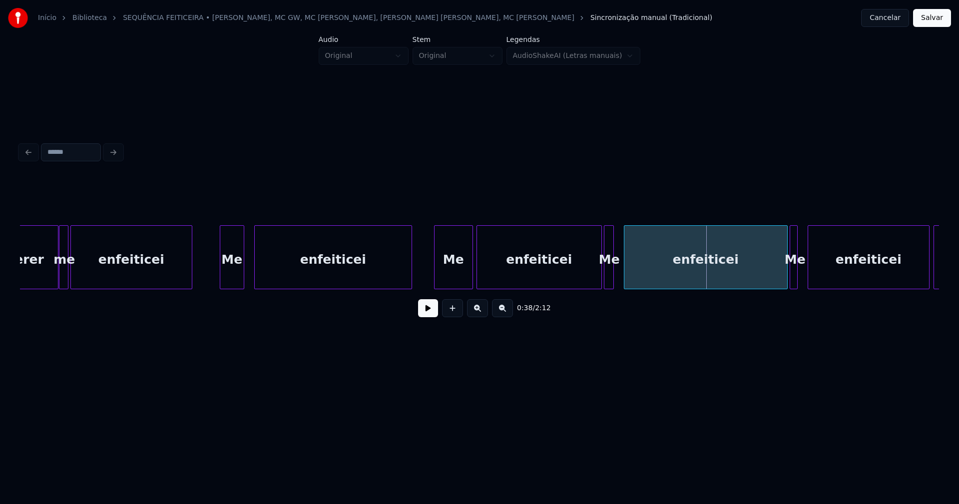
scroll to position [0, 3205]
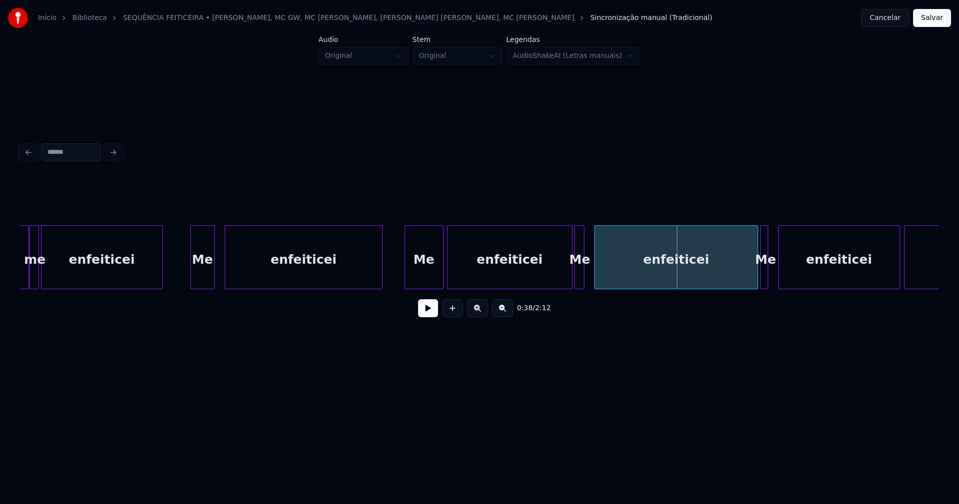
drag, startPoint x: 174, startPoint y: 274, endPoint x: 285, endPoint y: 312, distance: 116.6
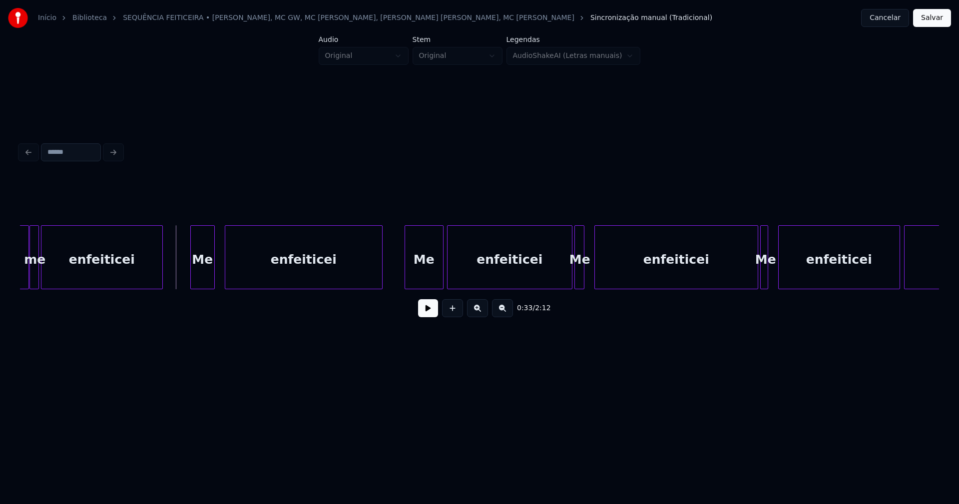
click at [434, 315] on button at bounding box center [428, 308] width 20 height 18
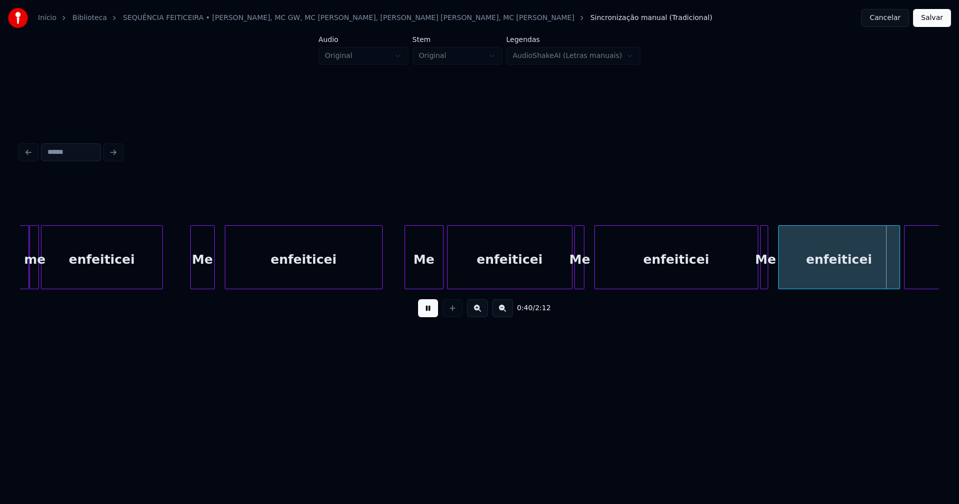
click at [428, 317] on button at bounding box center [428, 308] width 20 height 18
click at [634, 271] on div at bounding box center [634, 257] width 3 height 63
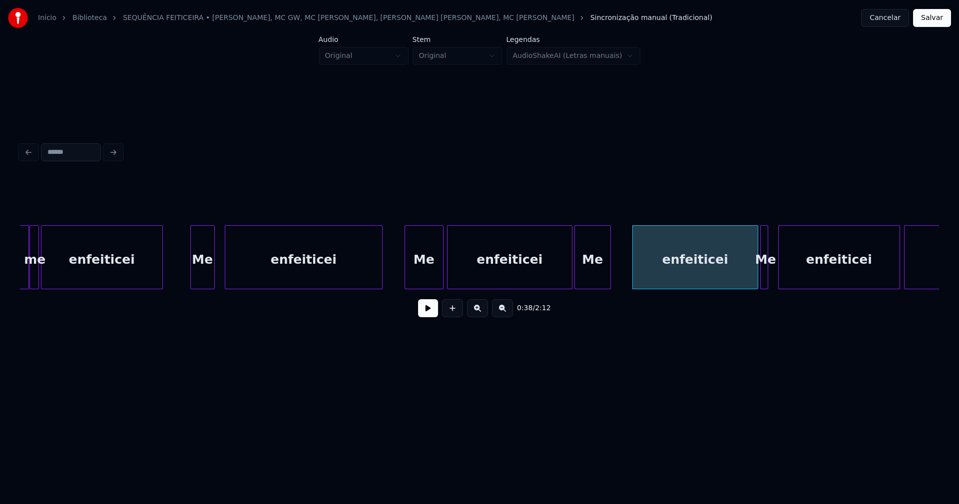
click at [608, 267] on div at bounding box center [609, 257] width 3 height 63
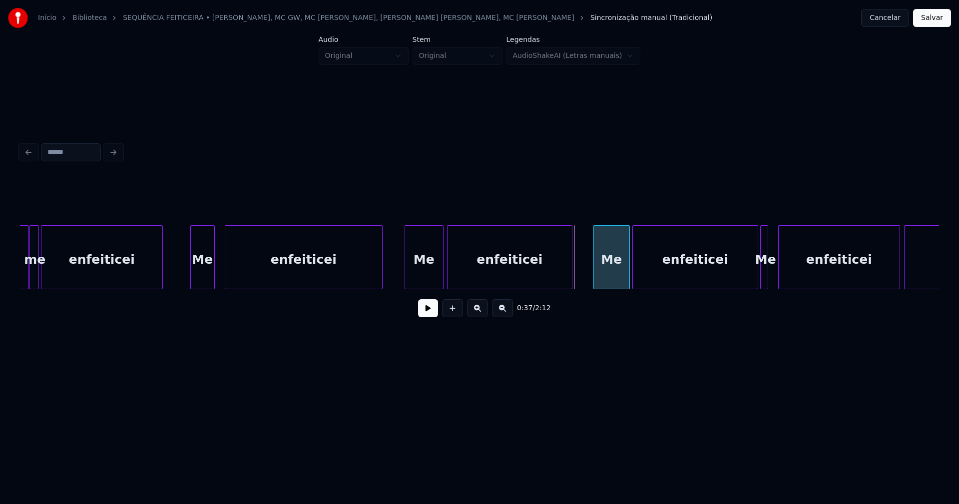
click at [602, 281] on div "Me" at bounding box center [611, 260] width 35 height 68
click at [428, 317] on button at bounding box center [428, 308] width 20 height 18
click at [430, 313] on button at bounding box center [428, 308] width 20 height 18
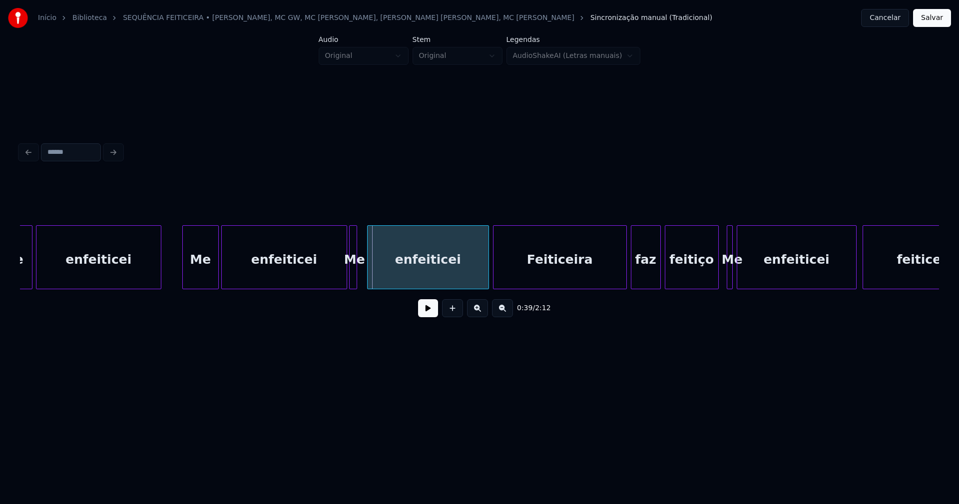
scroll to position [0, 3623]
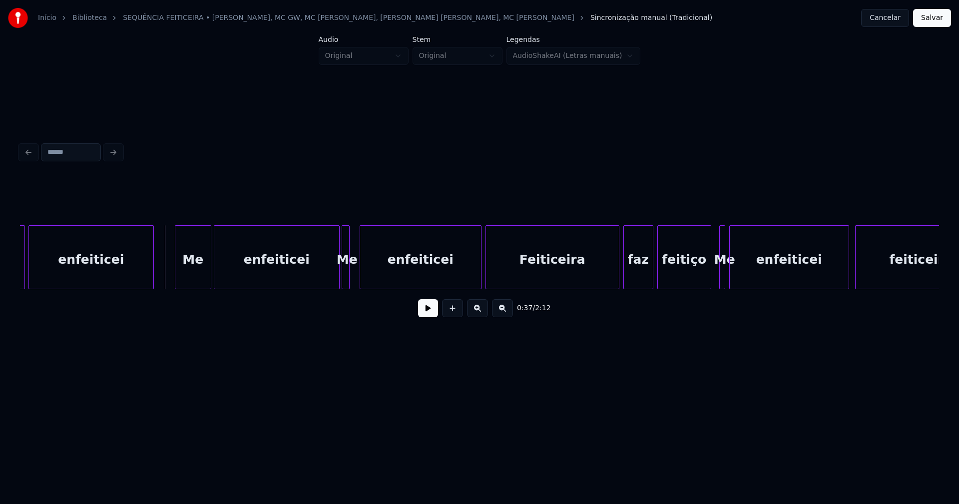
click at [424, 315] on button at bounding box center [428, 308] width 20 height 18
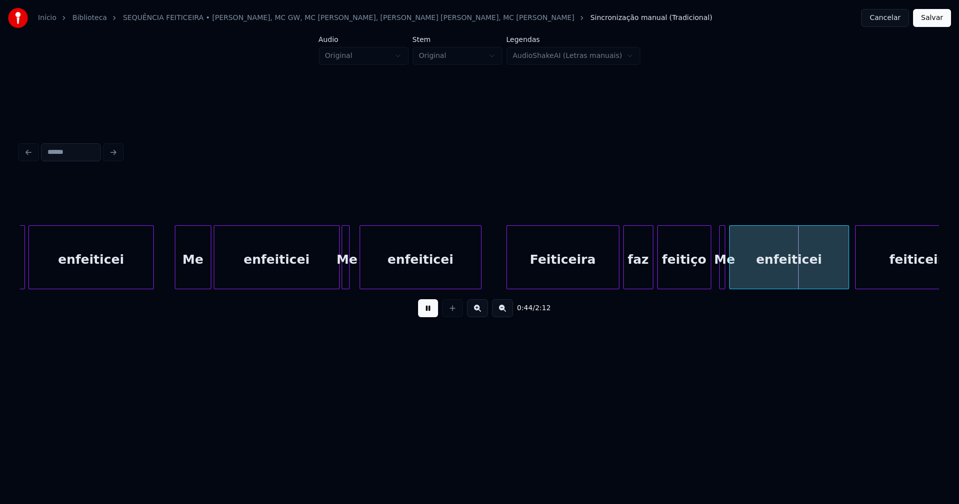
click at [508, 267] on div at bounding box center [508, 257] width 3 height 63
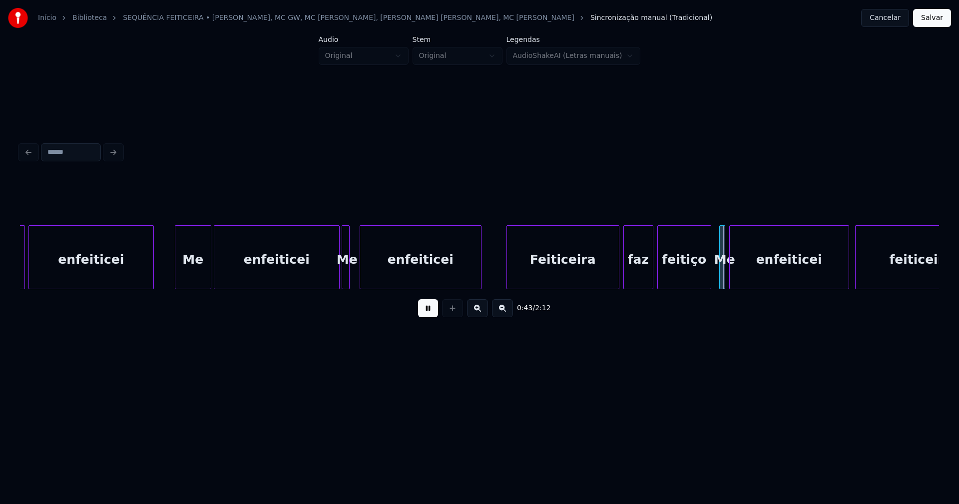
click at [493, 269] on div at bounding box center [492, 257] width 3 height 63
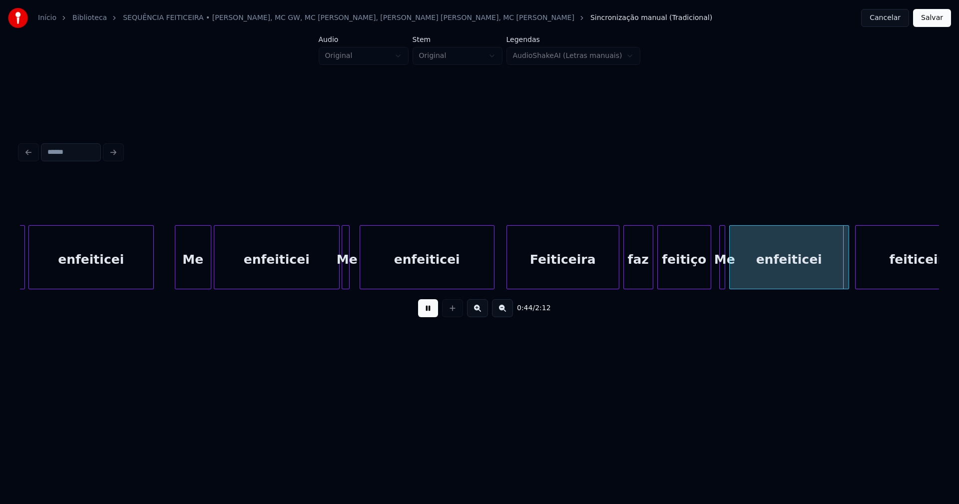
click at [424, 312] on button at bounding box center [428, 308] width 20 height 18
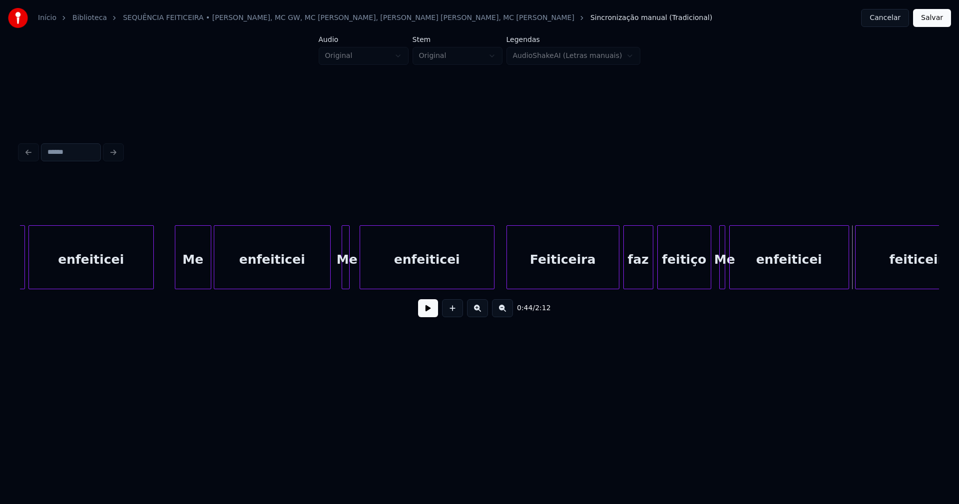
click at [329, 284] on div at bounding box center [328, 257] width 3 height 63
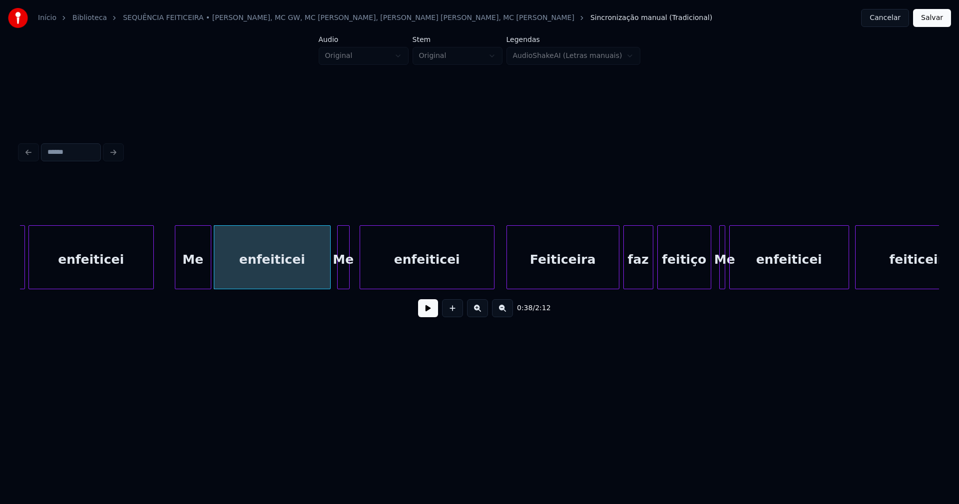
click at [338, 281] on div at bounding box center [339, 257] width 3 height 63
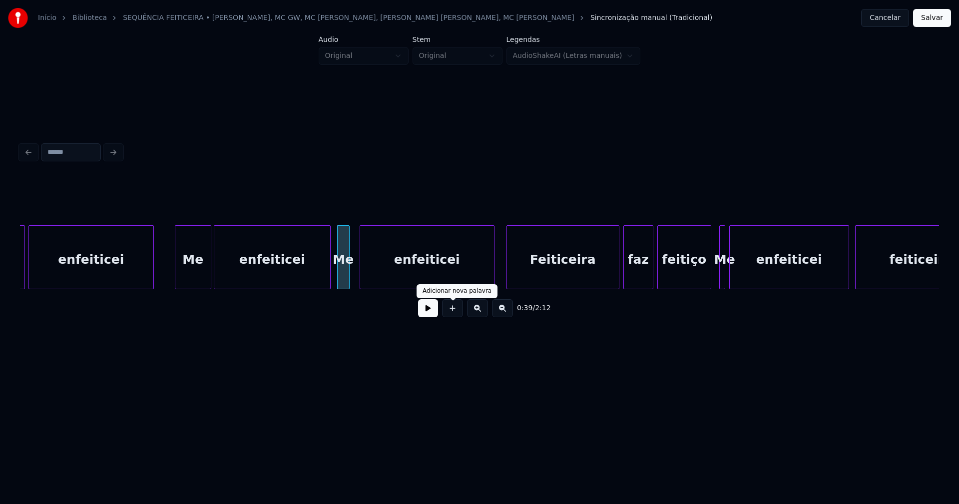
click at [428, 313] on button at bounding box center [428, 308] width 20 height 18
click at [431, 315] on button at bounding box center [428, 308] width 20 height 18
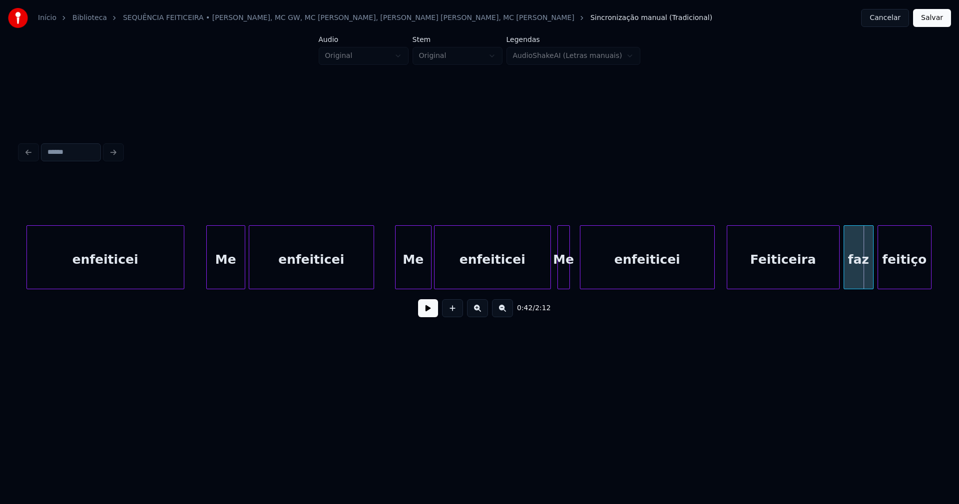
scroll to position [0, 3388]
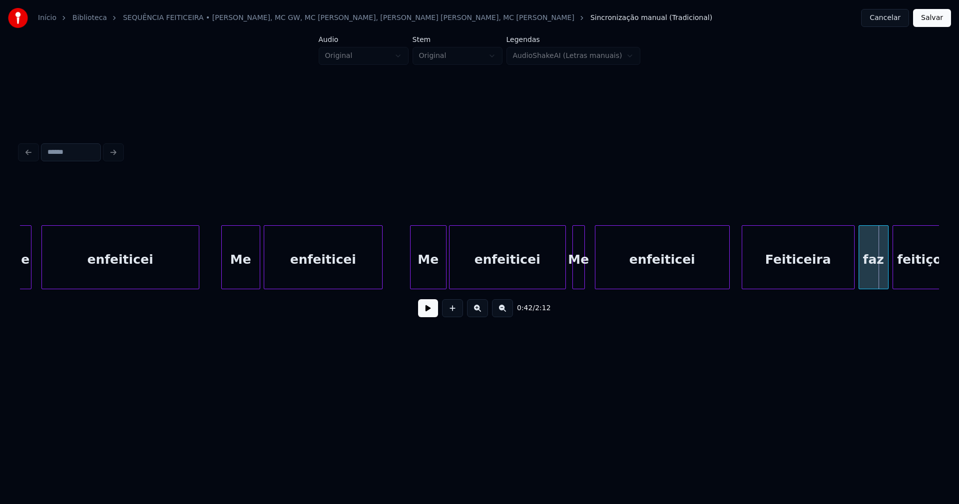
click at [382, 280] on div at bounding box center [380, 257] width 3 height 63
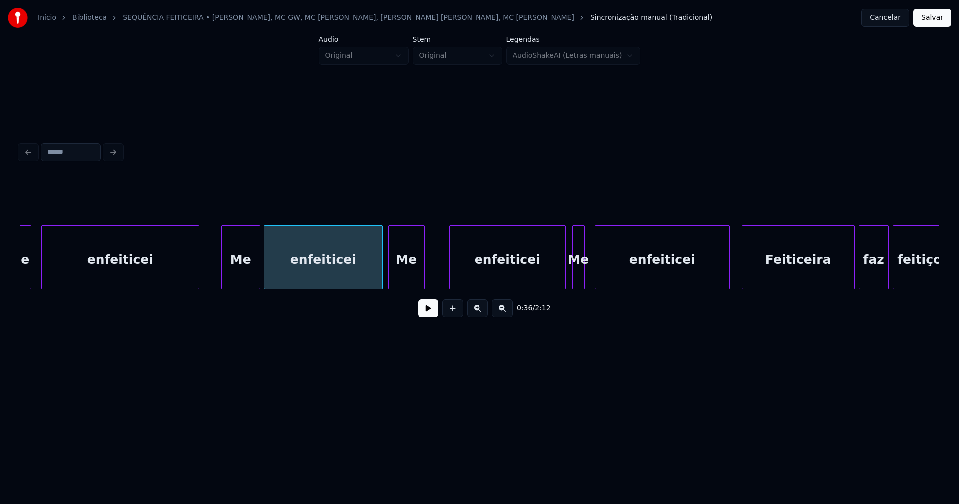
click at [409, 287] on div "enfeiticei enfeiticei Me Me Me enfeiticei Feiticeira faz feitiço enfeiticei Me" at bounding box center [479, 257] width 919 height 64
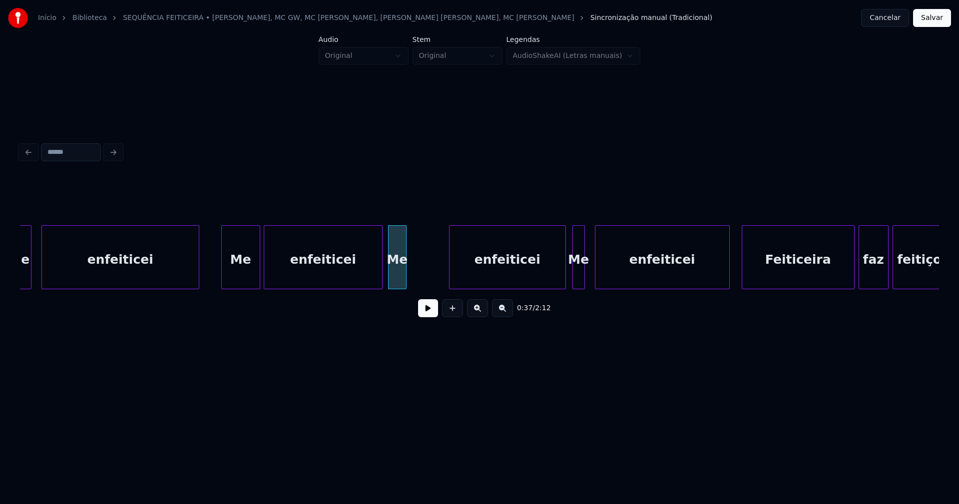
click at [405, 282] on div at bounding box center [404, 257] width 3 height 63
click at [413, 285] on div "enfeiticei enfeiticei Me Me Me enfeiticei Feiticeira faz feitiço enfeiticei Me" at bounding box center [479, 257] width 919 height 64
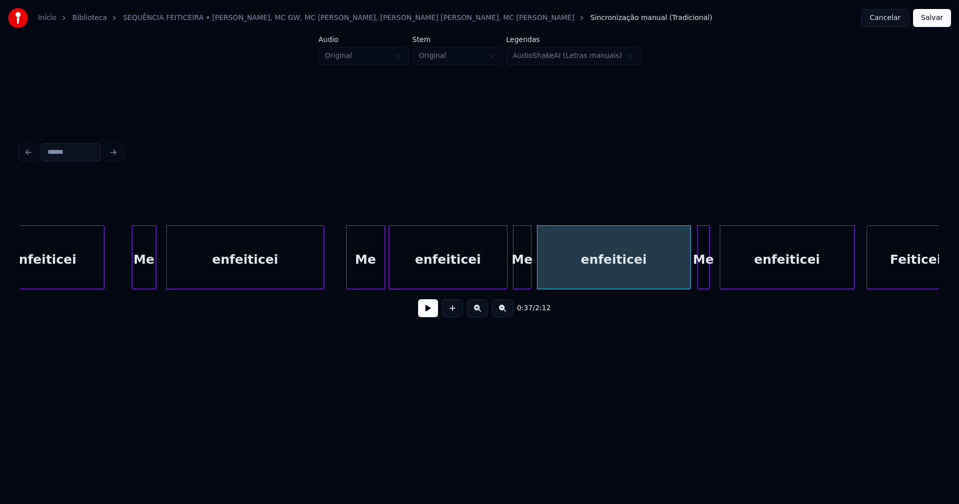
scroll to position [0, 3248]
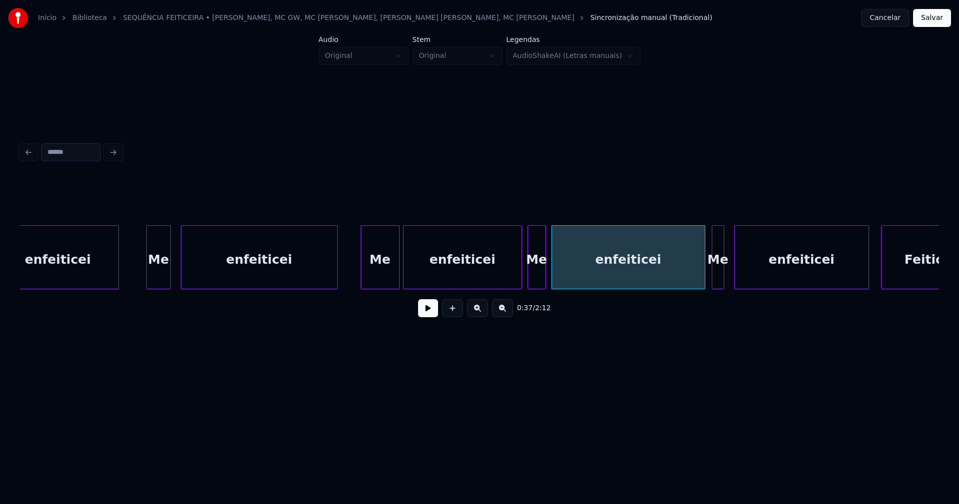
click at [336, 269] on div at bounding box center [335, 257] width 3 height 63
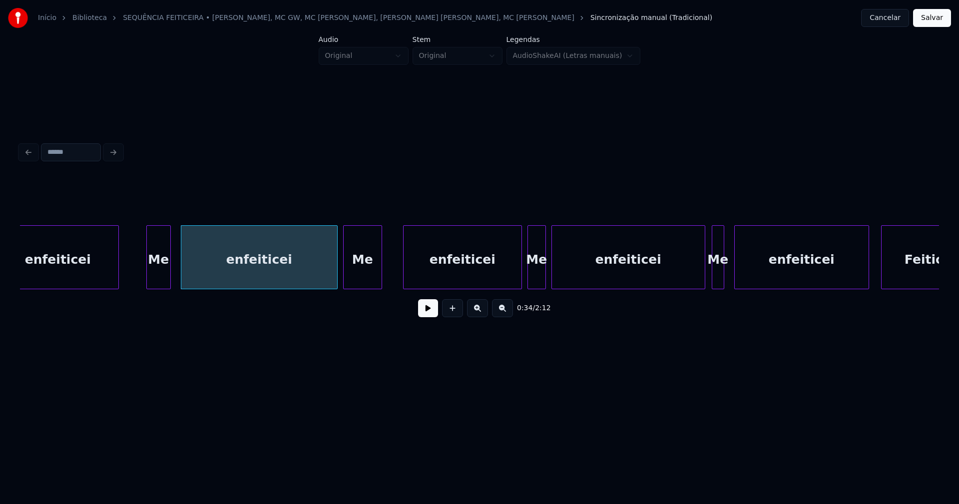
click at [359, 279] on div "Me" at bounding box center [363, 260] width 38 height 68
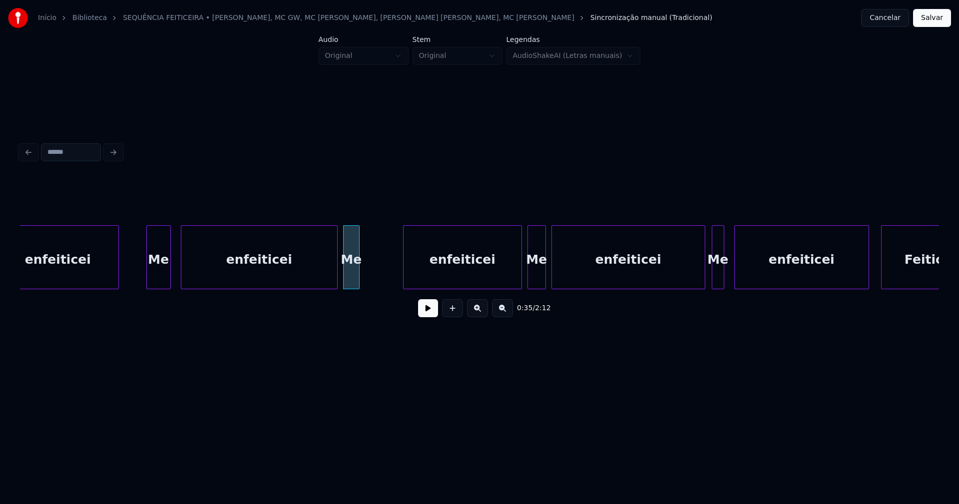
click at [357, 283] on div at bounding box center [357, 257] width 3 height 63
click at [367, 280] on div at bounding box center [368, 257] width 3 height 63
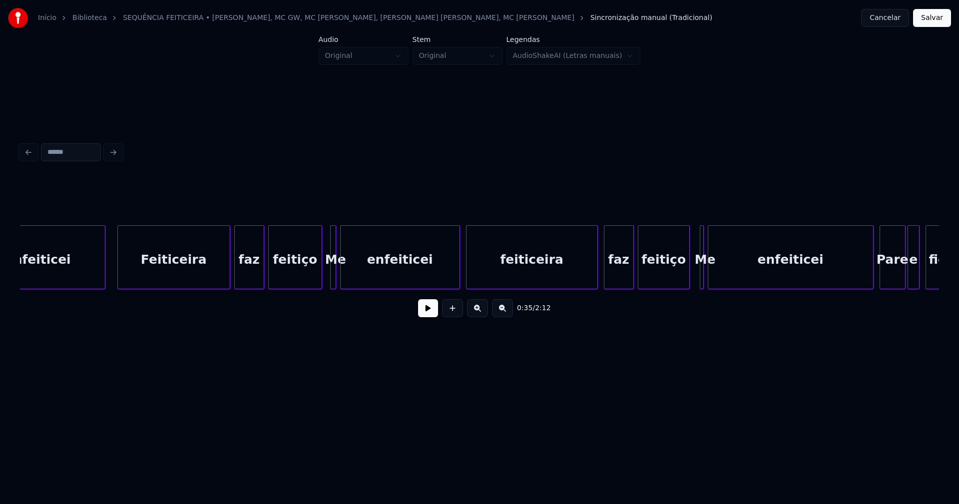
scroll to position [0, 4042]
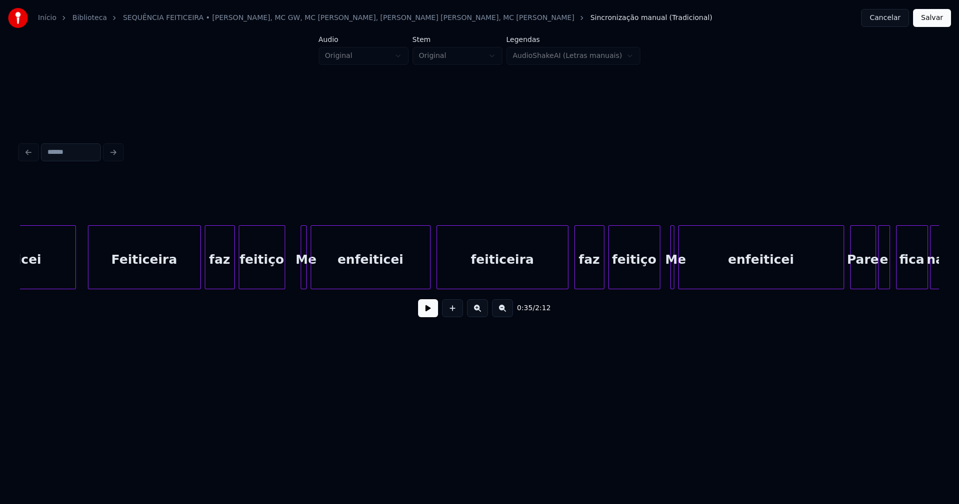
click at [283, 280] on div at bounding box center [283, 257] width 3 height 63
click at [426, 315] on button at bounding box center [428, 308] width 20 height 18
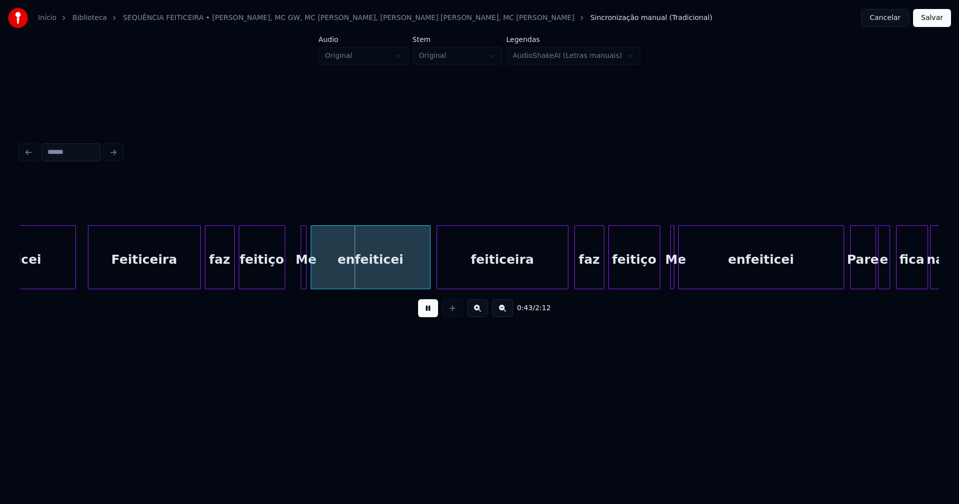
click at [425, 315] on button at bounding box center [428, 308] width 20 height 18
click at [293, 267] on div at bounding box center [291, 257] width 3 height 63
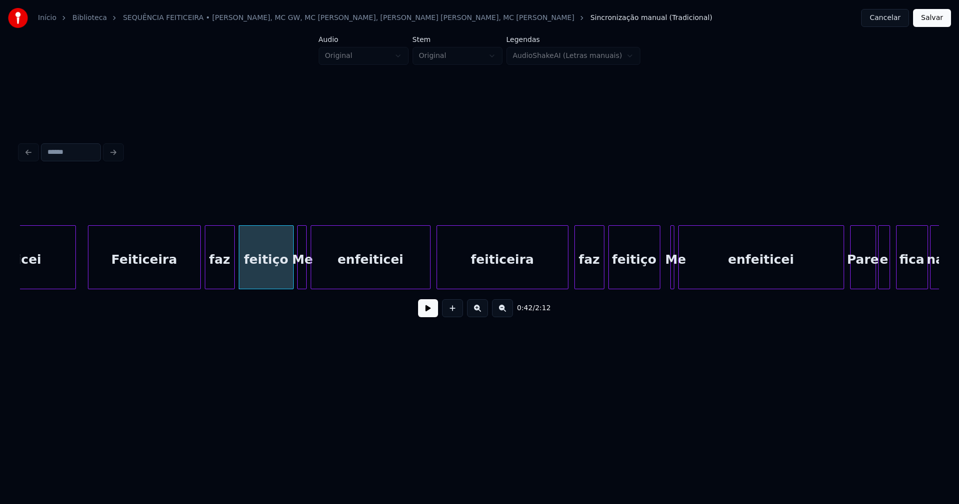
click at [298, 276] on div at bounding box center [299, 257] width 3 height 63
click at [291, 281] on div at bounding box center [290, 257] width 3 height 63
click at [426, 317] on button at bounding box center [428, 308] width 20 height 18
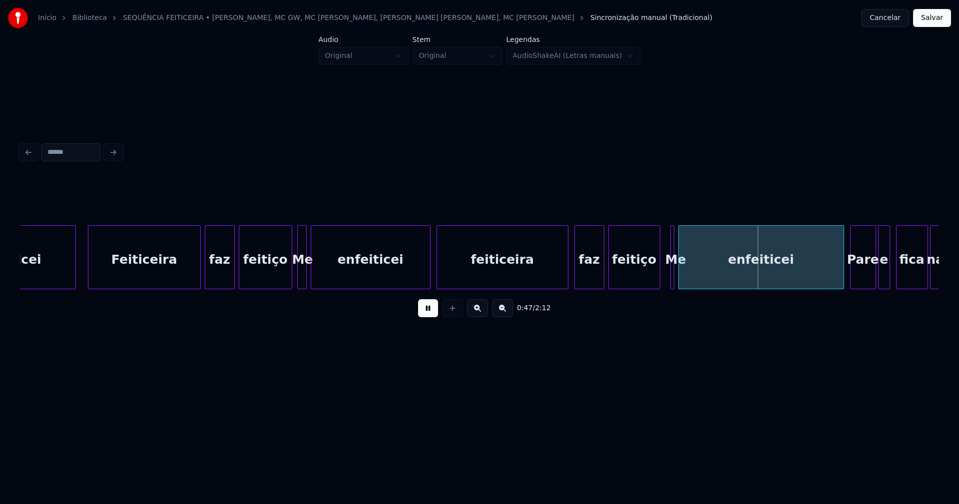
click at [454, 270] on div at bounding box center [455, 257] width 3 height 63
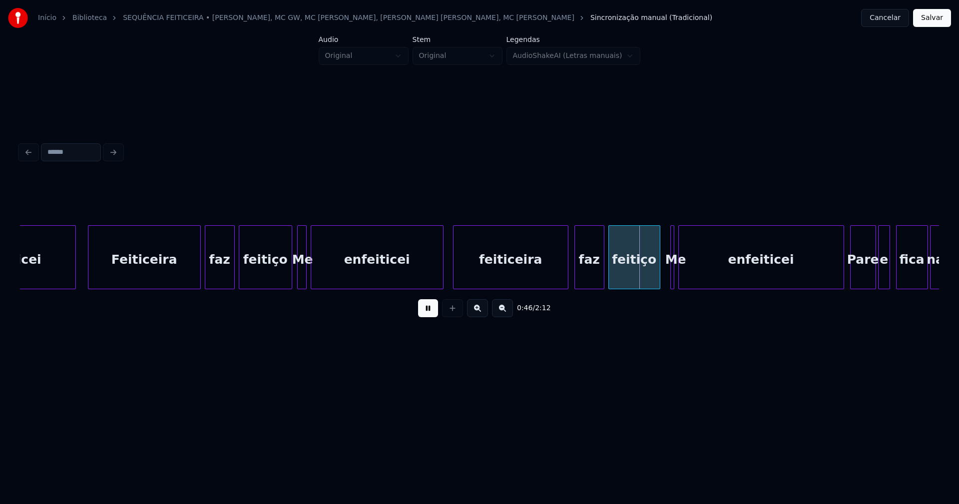
click at [442, 267] on div at bounding box center [441, 257] width 3 height 63
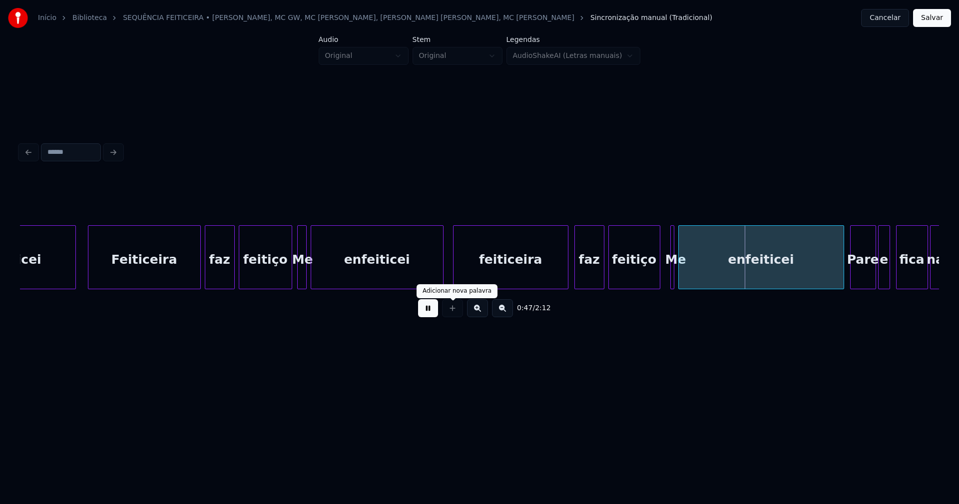
click at [428, 311] on button at bounding box center [428, 308] width 20 height 18
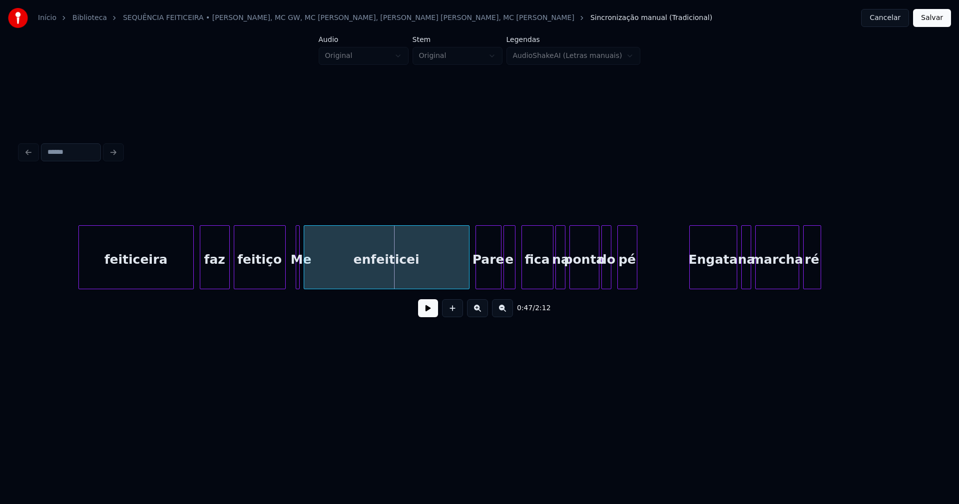
scroll to position [0, 4505]
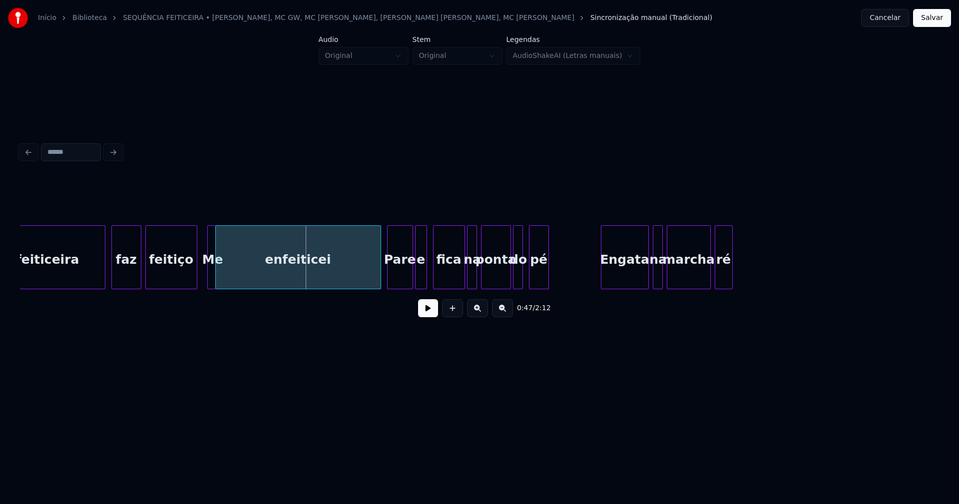
click at [214, 281] on div at bounding box center [213, 257] width 3 height 63
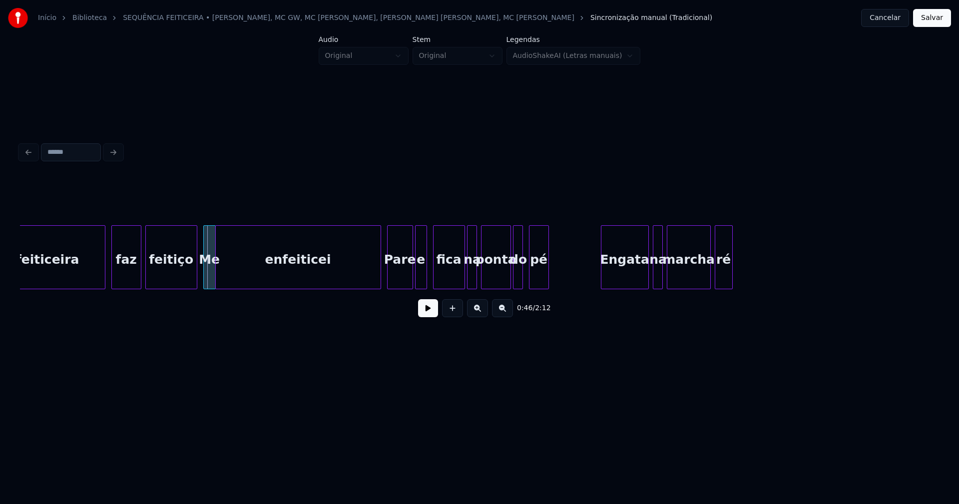
click at [204, 285] on div "Me" at bounding box center [209, 257] width 12 height 64
click at [432, 316] on button at bounding box center [428, 308] width 20 height 18
click at [218, 275] on div "enfeiticei" at bounding box center [297, 260] width 165 height 68
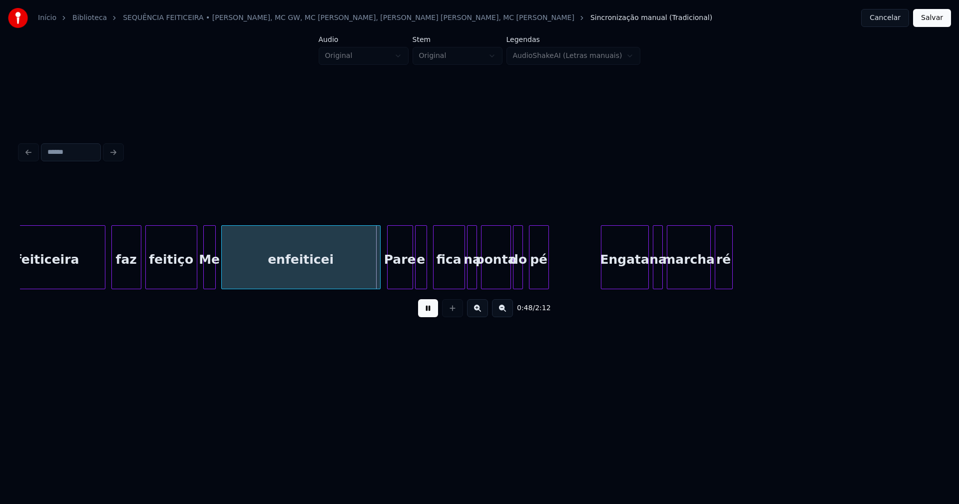
click at [222, 269] on div at bounding box center [223, 257] width 3 height 63
click at [215, 275] on div "Me" at bounding box center [213, 260] width 11 height 68
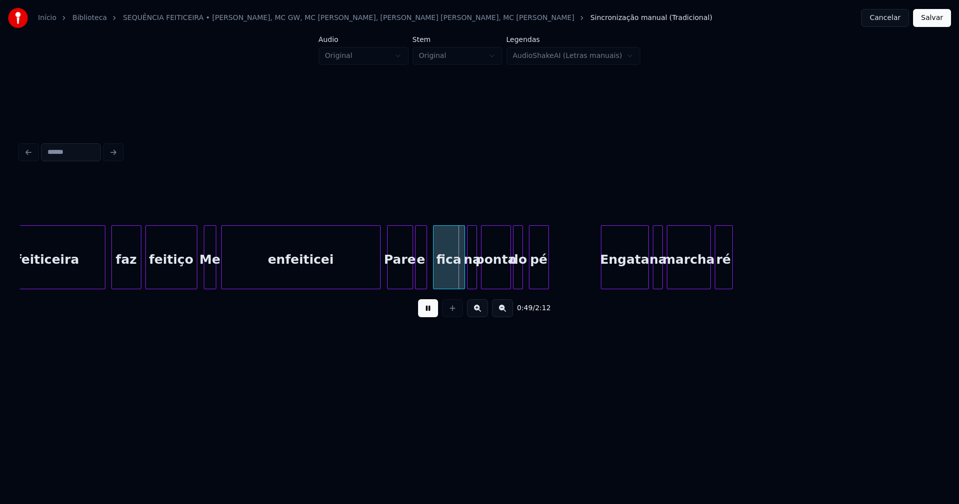
click at [209, 282] on div "Me" at bounding box center [209, 260] width 11 height 68
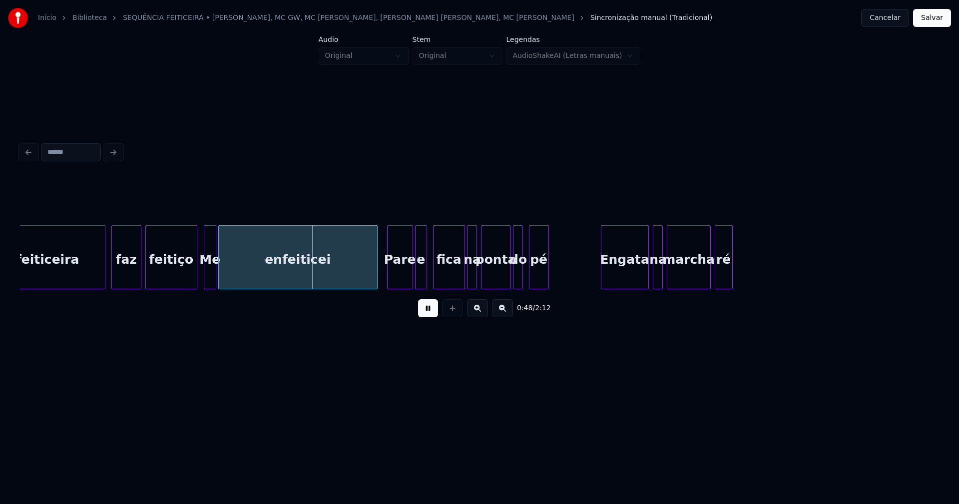
click at [280, 277] on div "enfeiticei" at bounding box center [298, 260] width 158 height 68
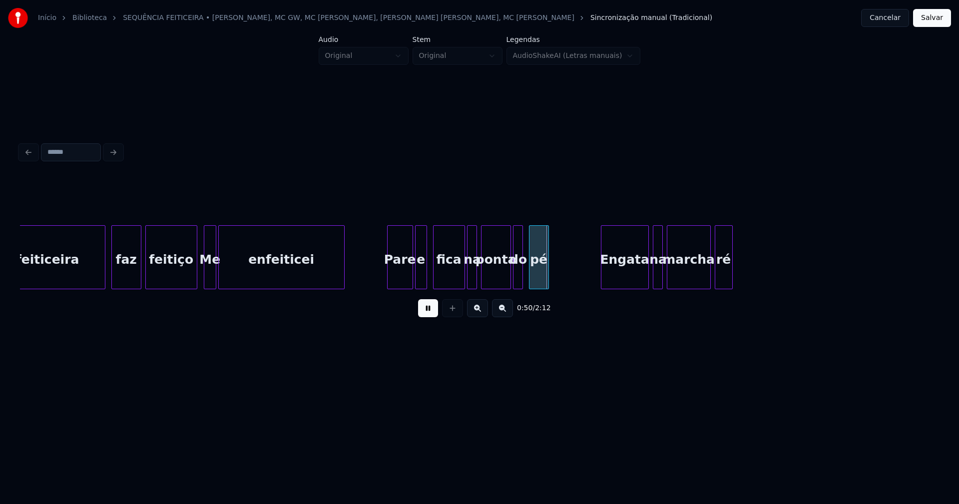
click at [343, 287] on div "feiticeira faz feitiço Me enfeiticei Pare e fica na ponta do pé Engata na march…" at bounding box center [479, 257] width 919 height 64
click at [429, 314] on button at bounding box center [428, 308] width 20 height 18
click at [352, 289] on div "feiticeira faz feitiço Me enfeiticei Pare e fica na ponta do pé Engata na march…" at bounding box center [479, 257] width 919 height 64
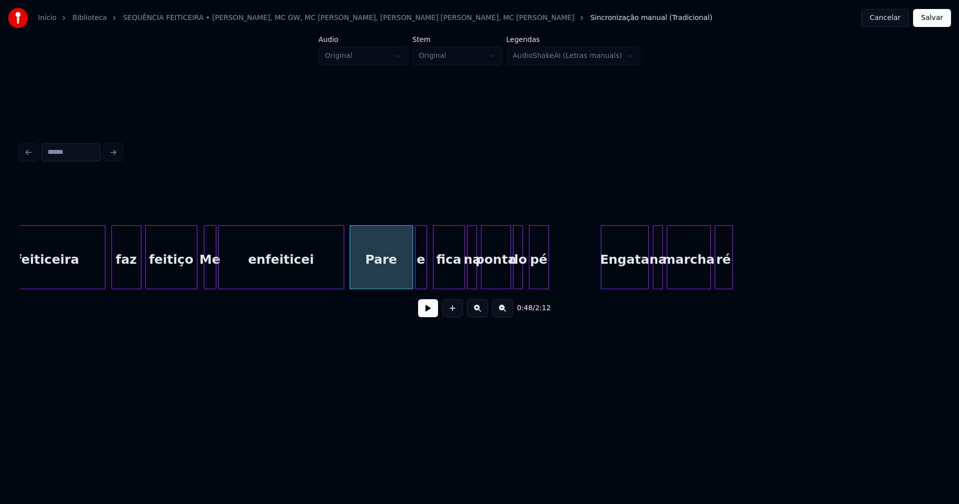
click at [341, 277] on div at bounding box center [342, 257] width 3 height 63
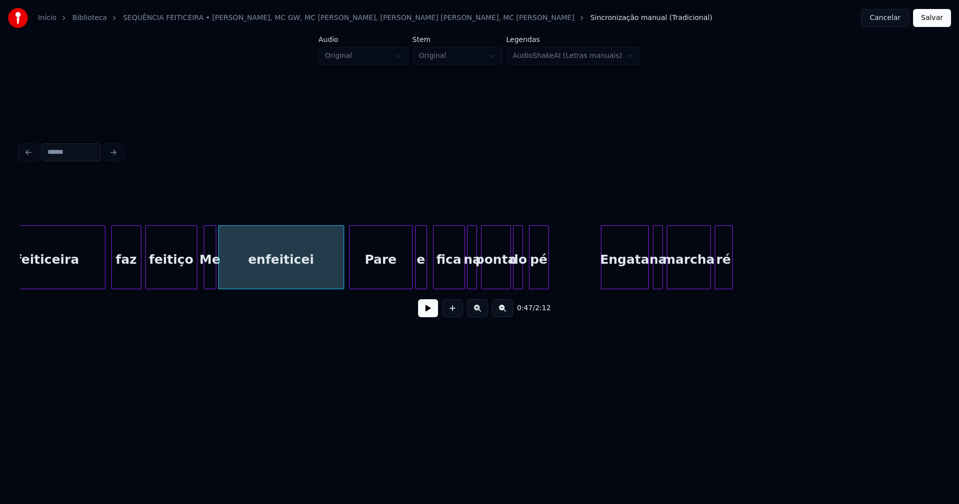
click at [356, 272] on div "Pare" at bounding box center [381, 260] width 62 height 68
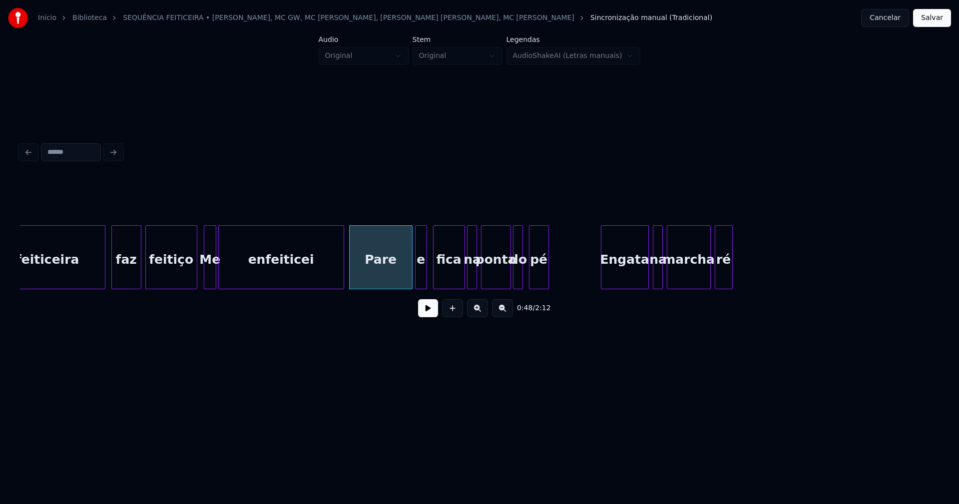
drag, startPoint x: 108, startPoint y: 278, endPoint x: 358, endPoint y: 324, distance: 254.0
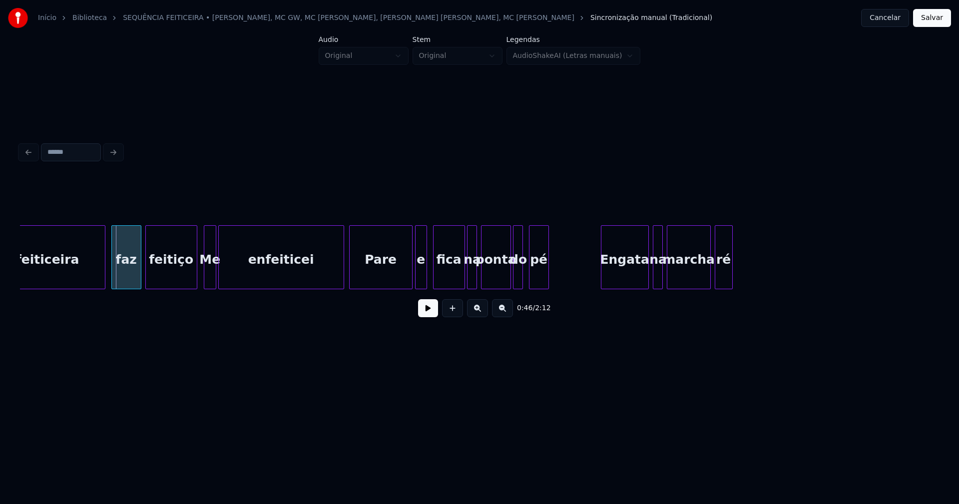
click at [429, 313] on button at bounding box center [428, 308] width 20 height 18
click at [433, 311] on button at bounding box center [428, 308] width 20 height 18
click at [396, 270] on div "Pare" at bounding box center [381, 260] width 62 height 68
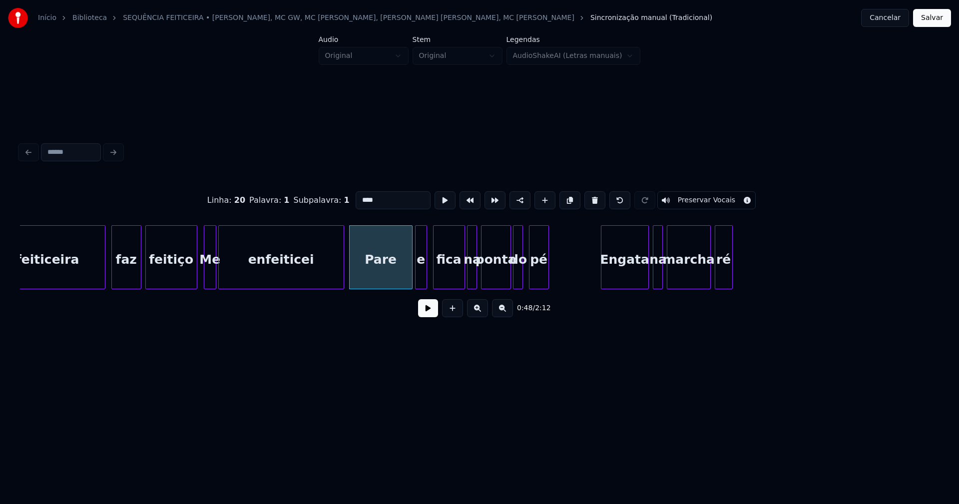
click at [375, 198] on input "****" at bounding box center [393, 200] width 75 height 18
click at [423, 309] on button at bounding box center [428, 308] width 20 height 18
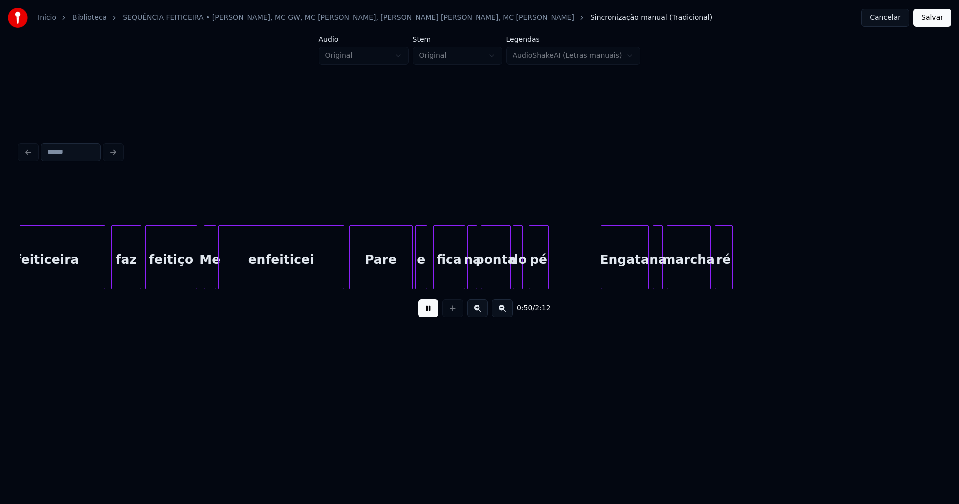
click at [430, 311] on button at bounding box center [428, 308] width 20 height 18
click at [391, 279] on div "Pare" at bounding box center [381, 260] width 62 height 68
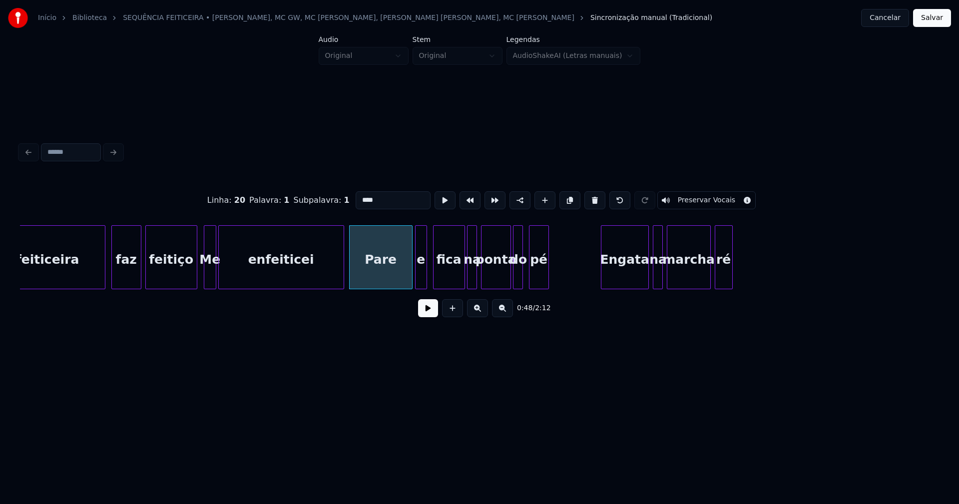
drag, startPoint x: 370, startPoint y: 198, endPoint x: 376, endPoint y: 198, distance: 6.0
click at [374, 198] on input "****" at bounding box center [393, 200] width 75 height 18
type input "**********"
click at [427, 312] on button at bounding box center [428, 308] width 20 height 18
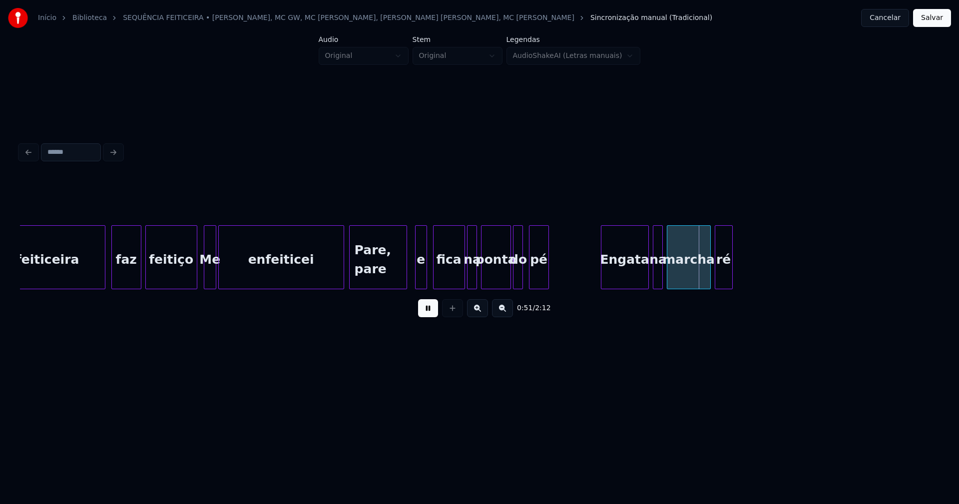
click at [405, 282] on div at bounding box center [405, 257] width 3 height 63
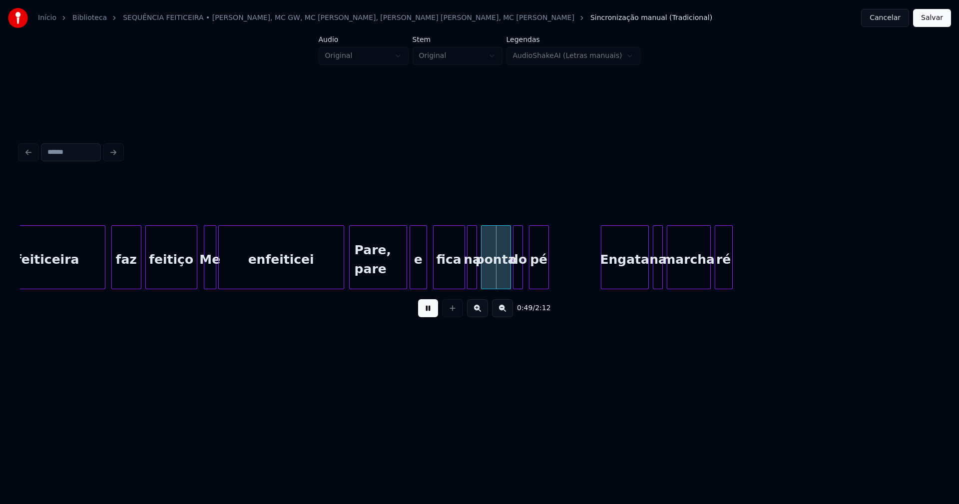
click at [413, 285] on div "e" at bounding box center [418, 257] width 17 height 64
click at [622, 271] on div "Engata" at bounding box center [623, 260] width 47 height 68
click at [648, 270] on div at bounding box center [648, 257] width 3 height 63
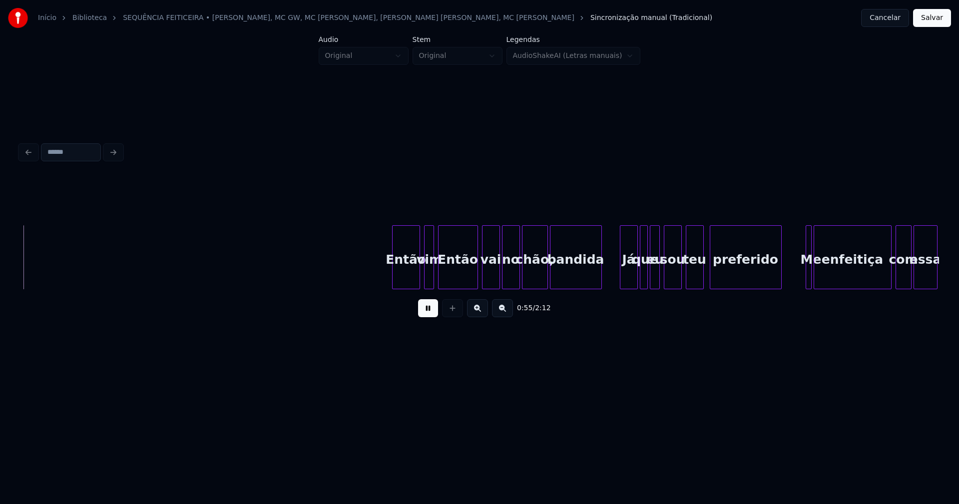
scroll to position [0, 5571]
click at [401, 277] on div "Então" at bounding box center [400, 260] width 27 height 68
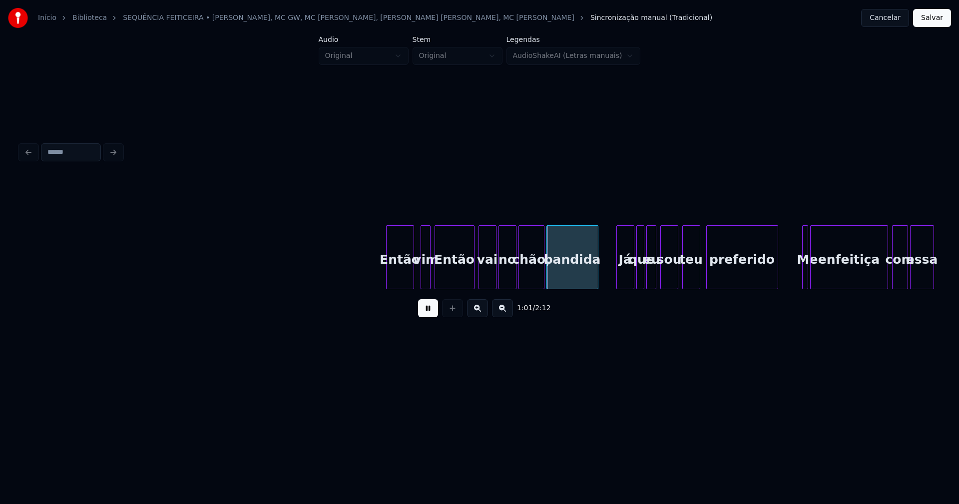
click at [430, 313] on button at bounding box center [428, 308] width 20 height 18
click at [431, 316] on button at bounding box center [428, 308] width 20 height 18
